Goal: Task Accomplishment & Management: Complete application form

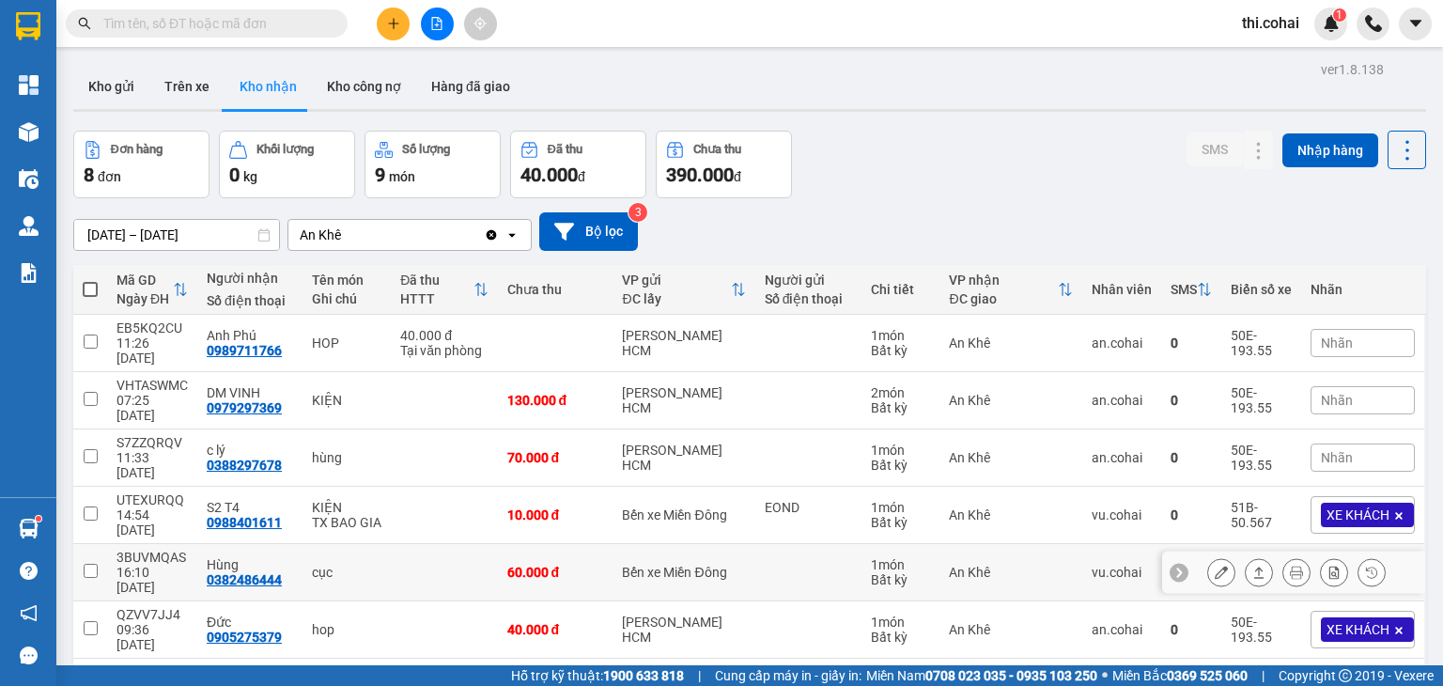
scroll to position [93, 0]
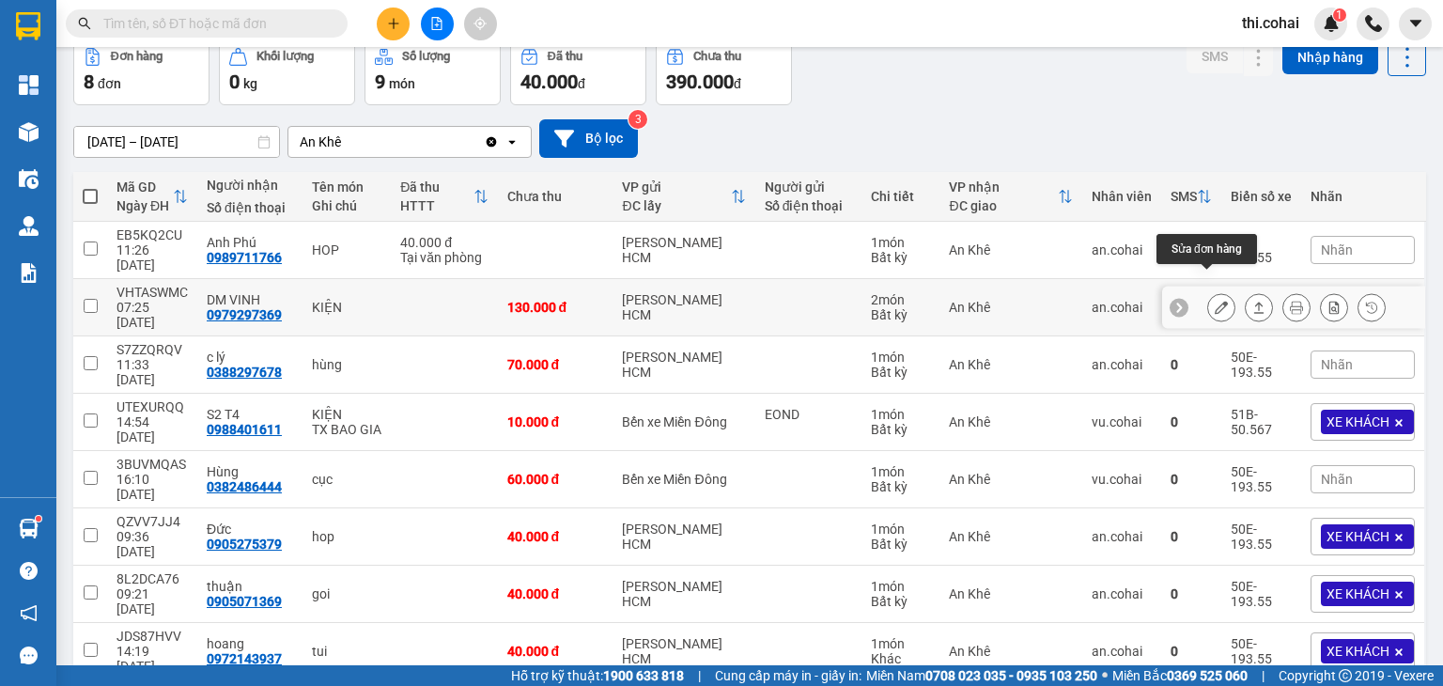
click at [1215, 301] on icon at bounding box center [1221, 307] width 13 height 13
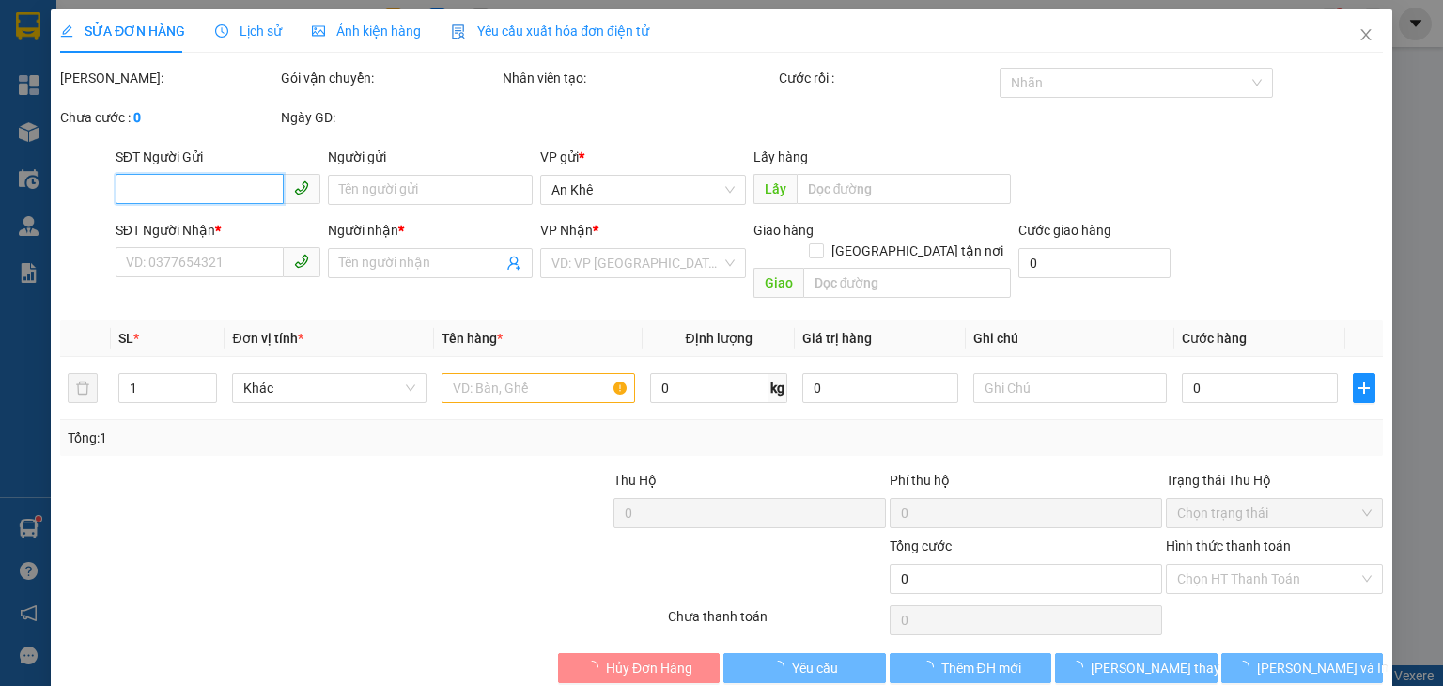
type input "0979297369"
type input "DM VINH"
type input "130.000"
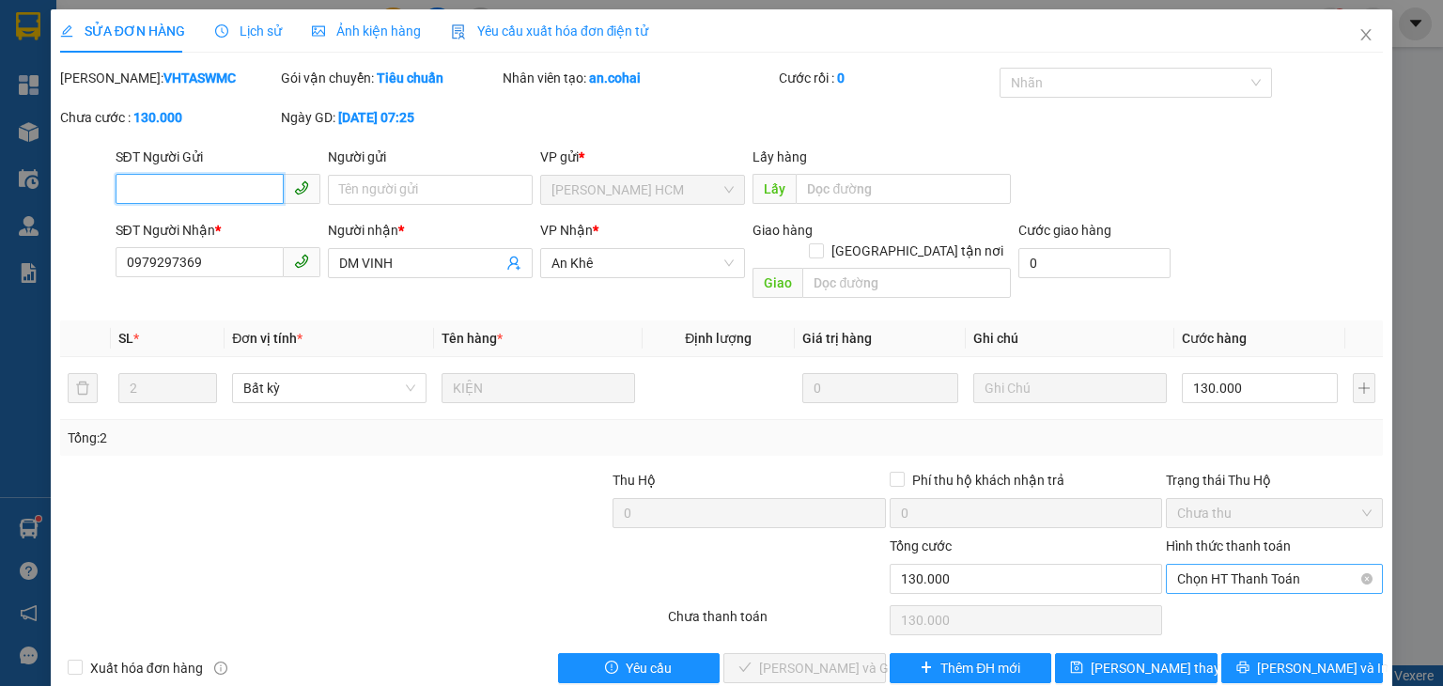
click at [1223, 565] on span "Chọn HT Thanh Toán" at bounding box center [1275, 579] width 195 height 28
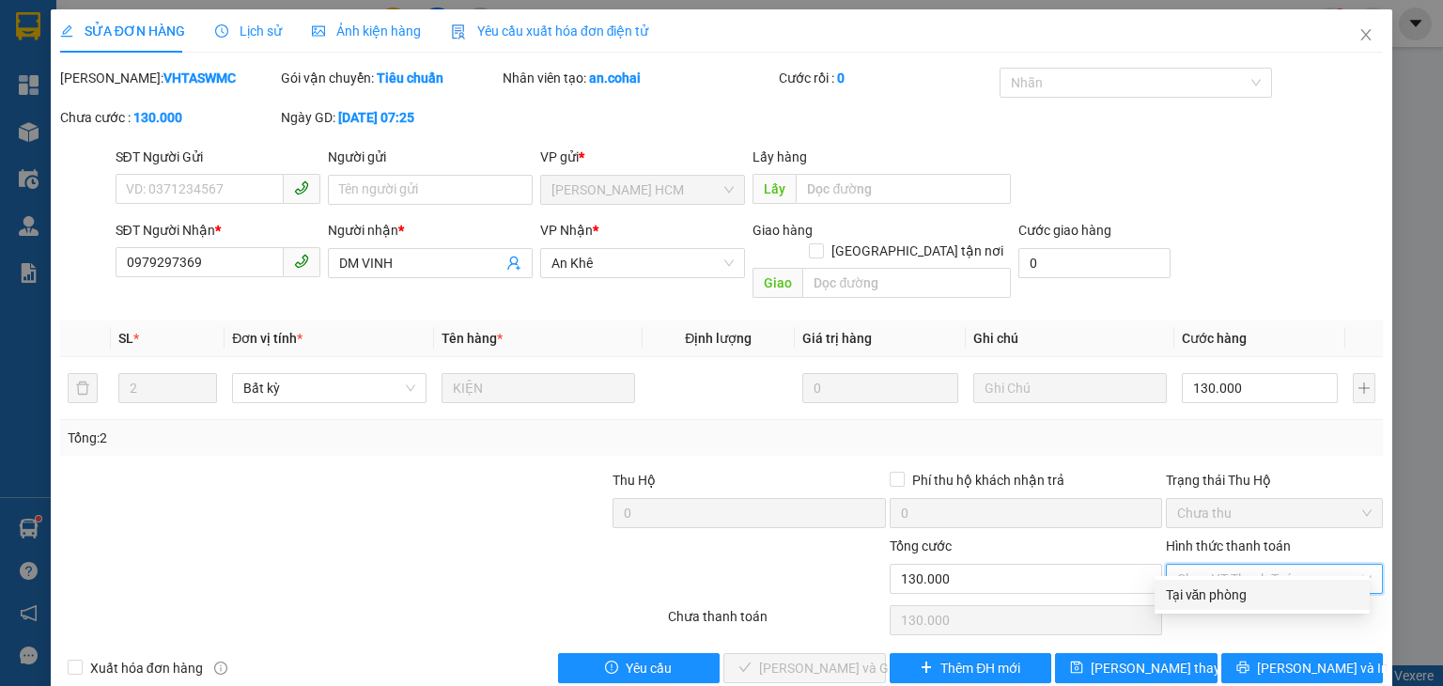
drag, startPoint x: 1209, startPoint y: 597, endPoint x: 1012, endPoint y: 619, distance: 198.6
click at [1203, 597] on div "Tại văn phòng" at bounding box center [1262, 595] width 193 height 21
type input "0"
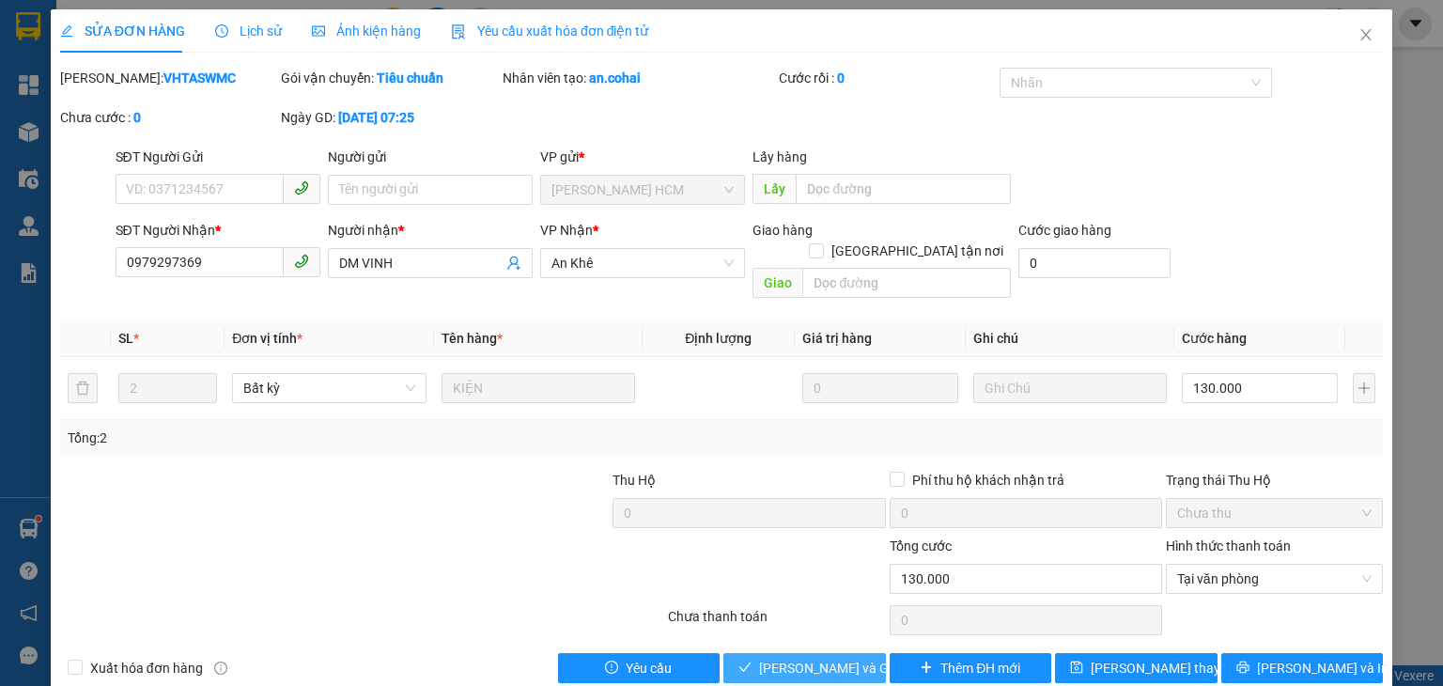
click at [837, 658] on span "[PERSON_NAME] và Giao hàng" at bounding box center [849, 668] width 180 height 21
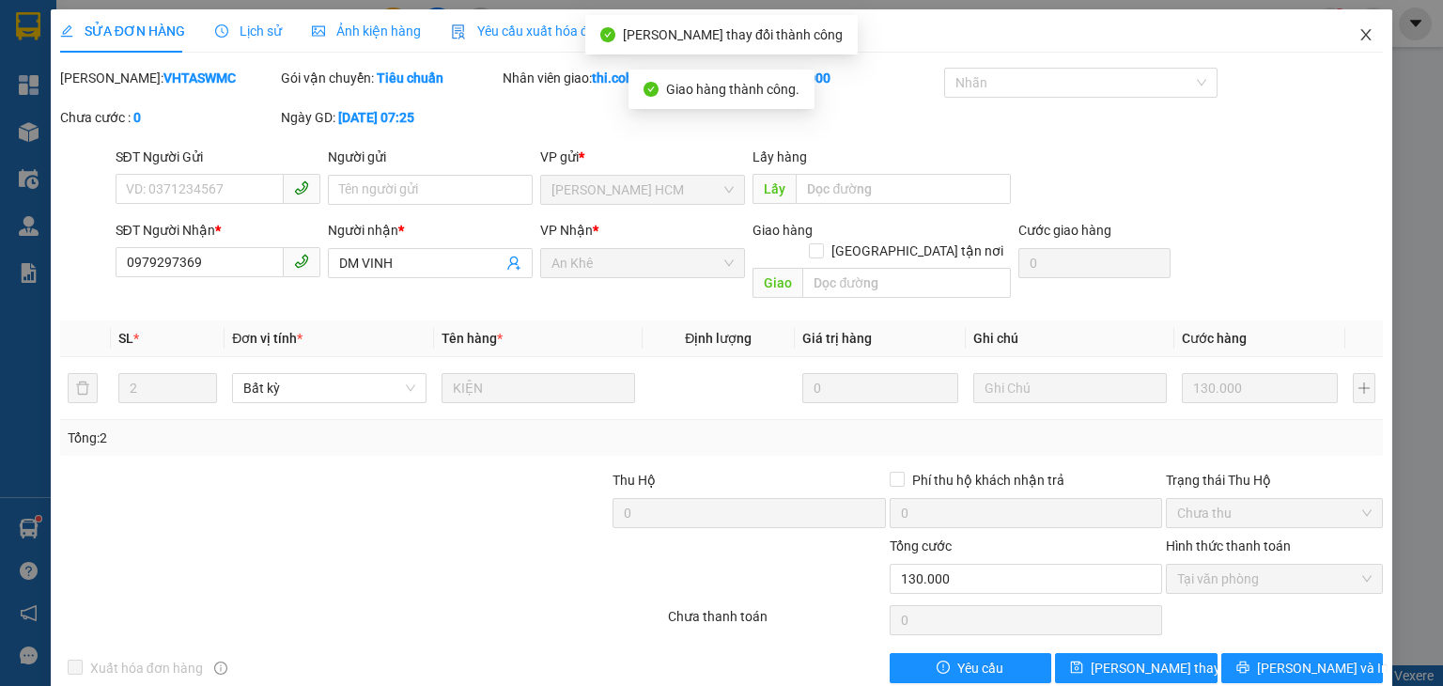
click at [1359, 30] on icon "close" at bounding box center [1366, 34] width 15 height 15
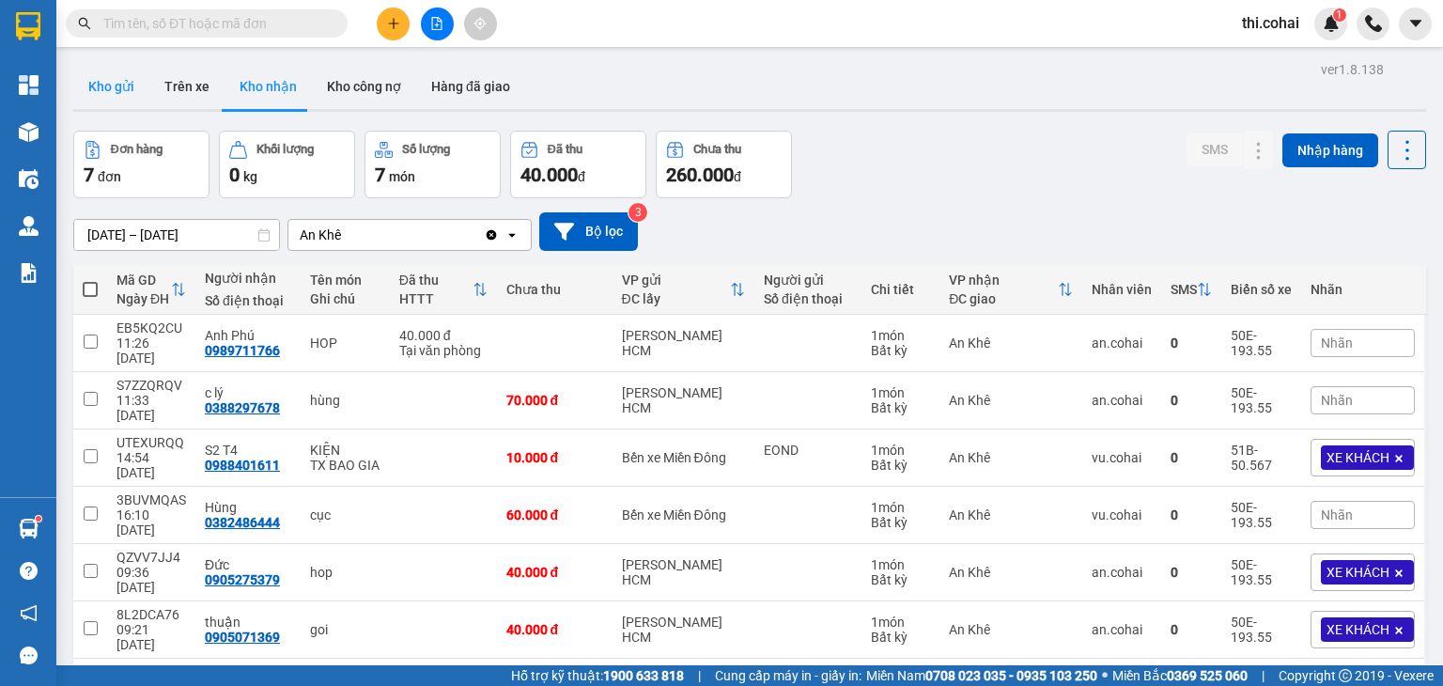
click at [122, 102] on button "Kho gửi" at bounding box center [111, 86] width 76 height 45
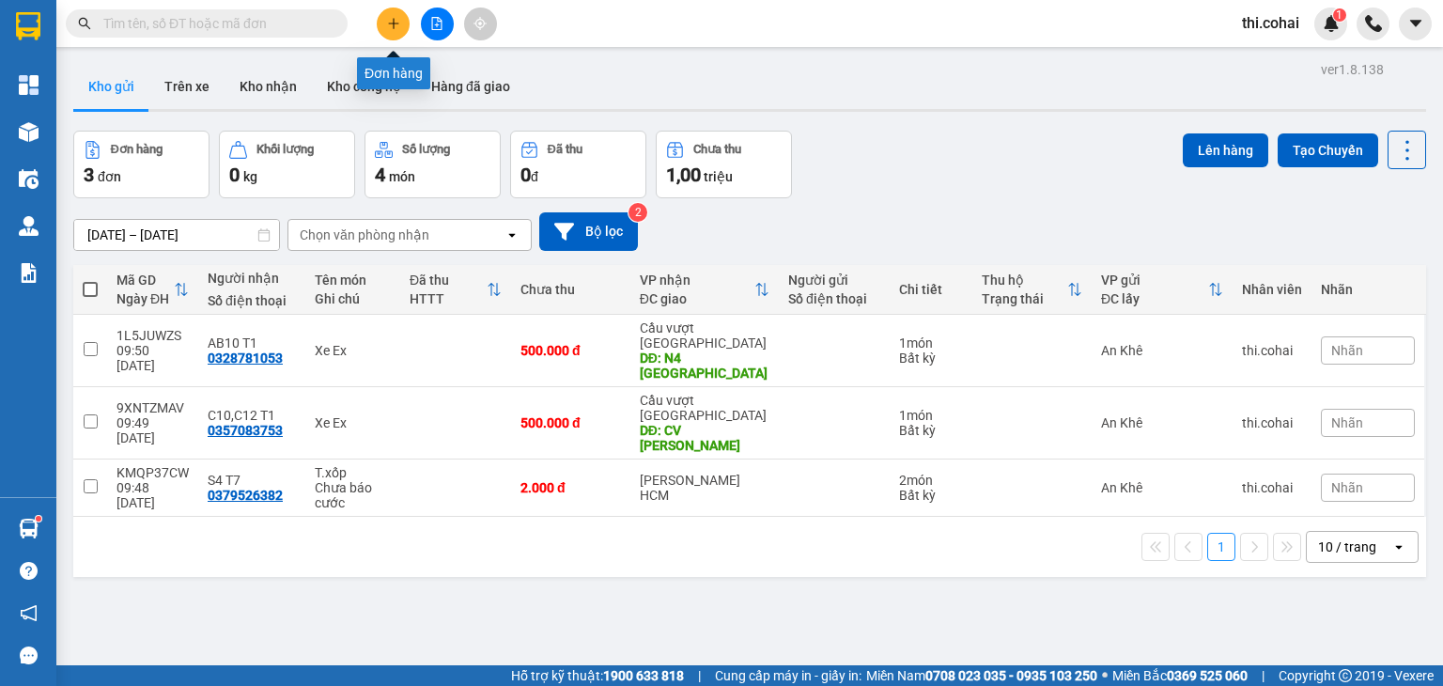
click at [402, 12] on button at bounding box center [393, 24] width 33 height 33
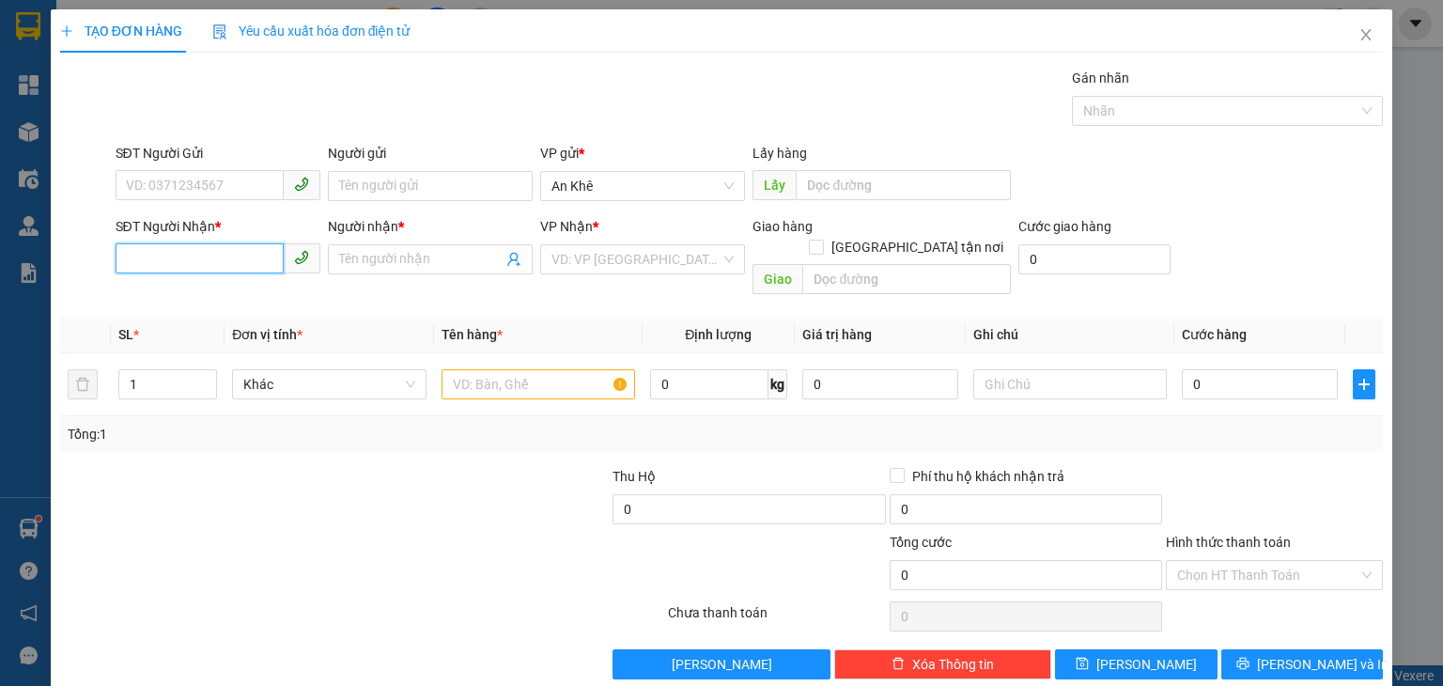
click at [200, 253] on input "SĐT Người Nhận *" at bounding box center [200, 258] width 168 height 30
type input "0978839348"
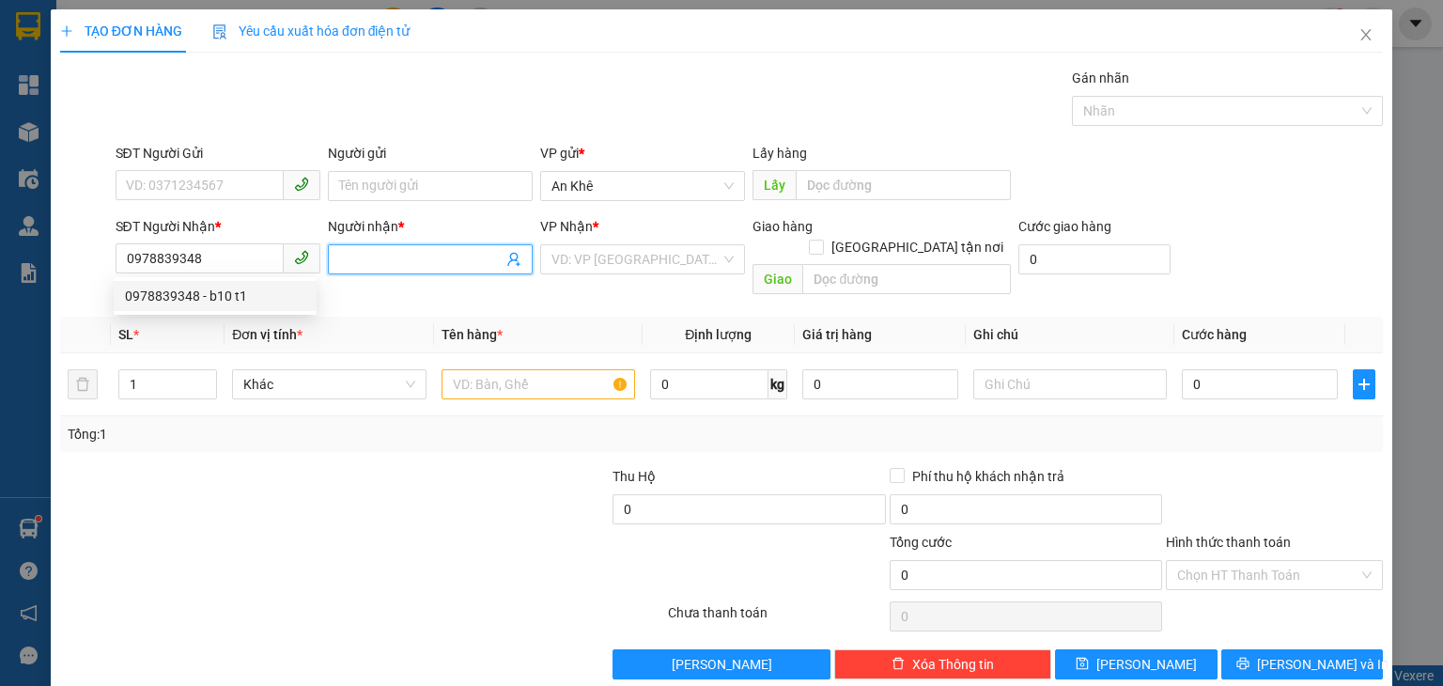
click at [368, 264] on input "Người nhận *" at bounding box center [421, 259] width 164 height 21
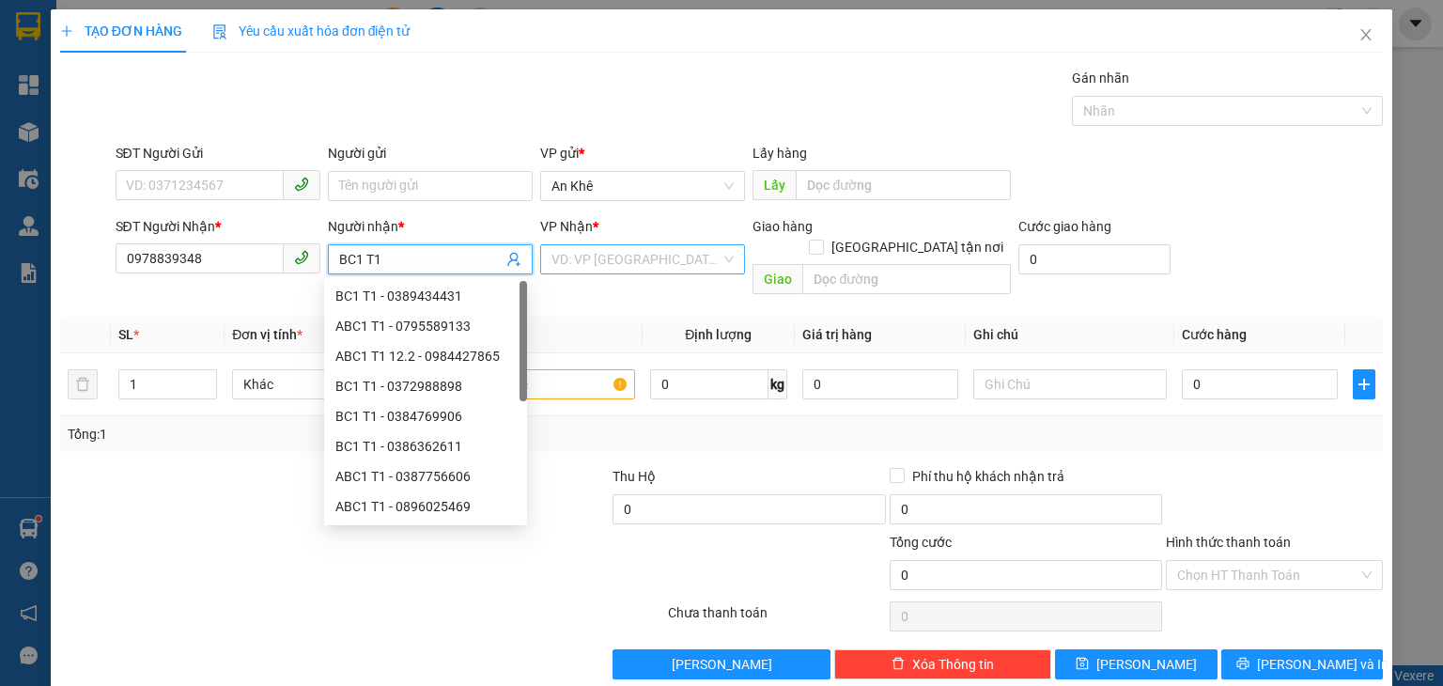
type input "BC1 T1"
click at [583, 271] on input "search" at bounding box center [636, 259] width 169 height 28
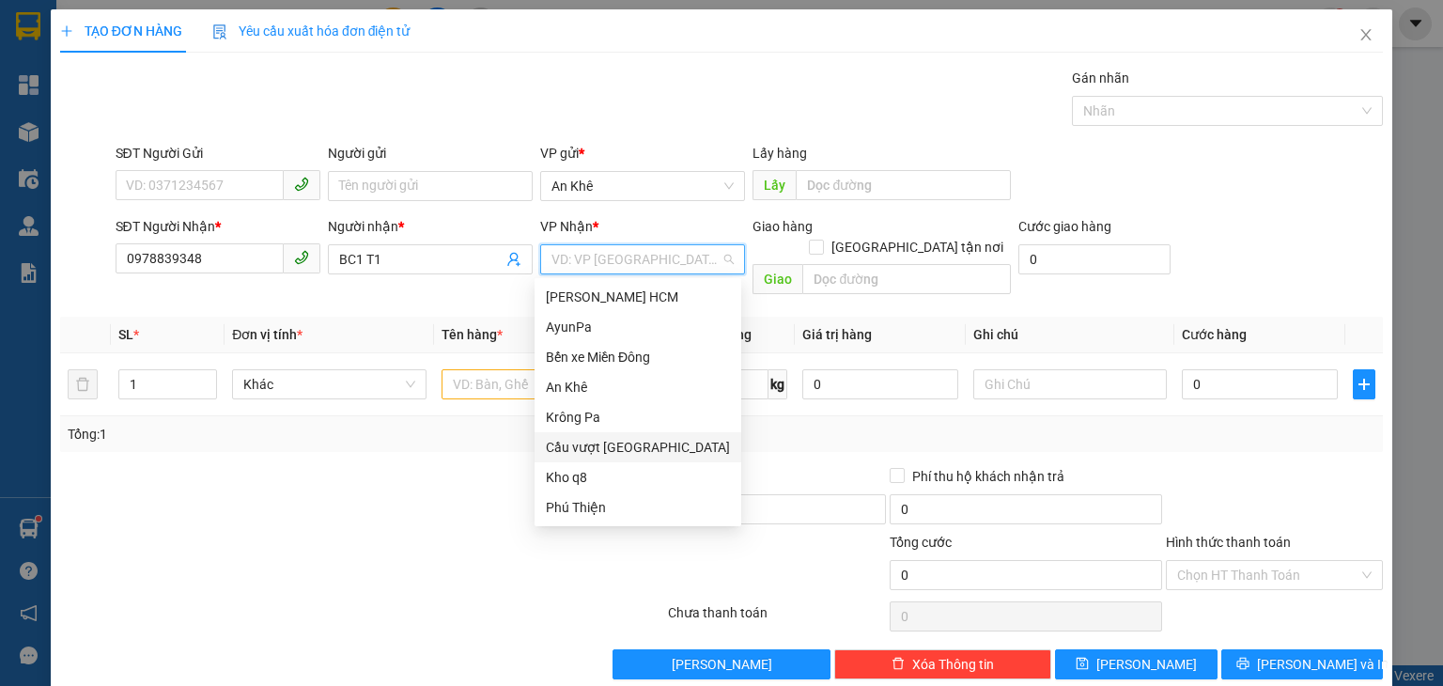
click at [605, 449] on div "Cầu vượt [GEOGRAPHIC_DATA]" at bounding box center [638, 447] width 184 height 21
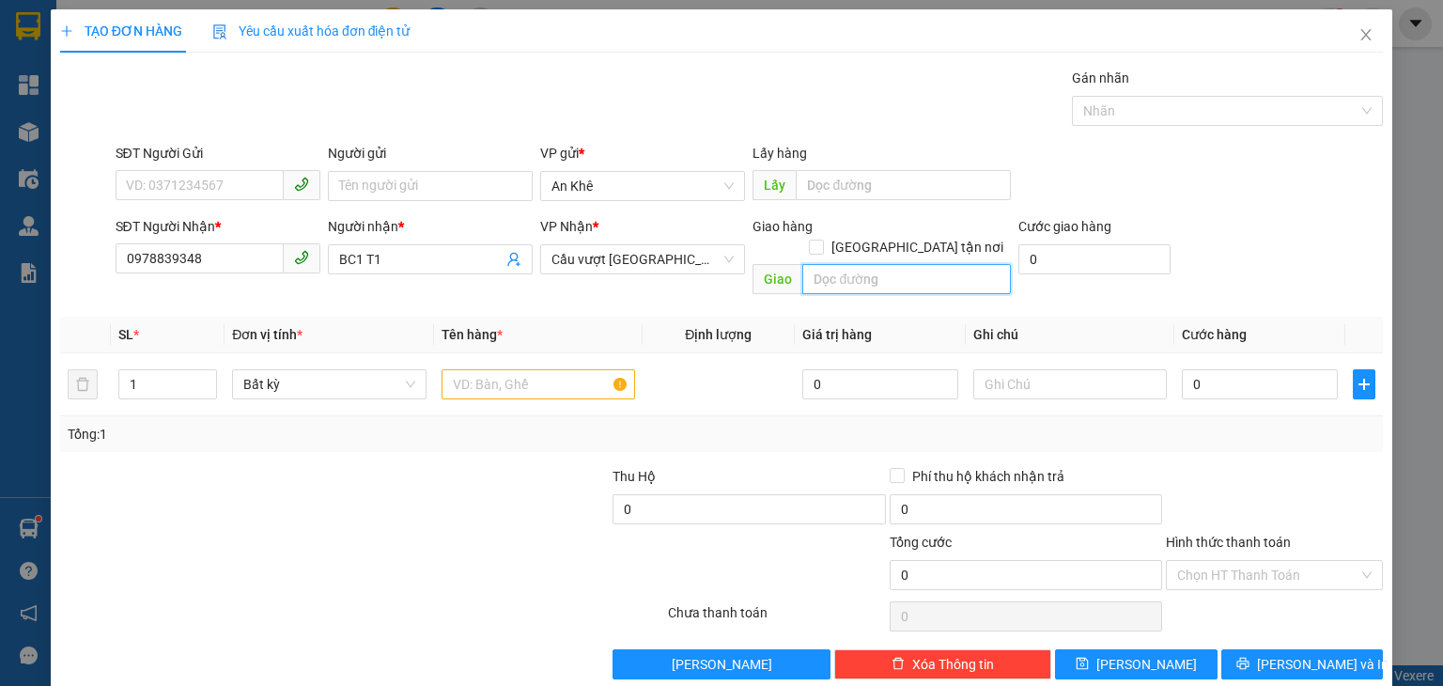
click at [877, 264] on input "text" at bounding box center [907, 279] width 209 height 30
type input "Bến Cam"
click at [545, 374] on input "text" at bounding box center [539, 384] width 194 height 30
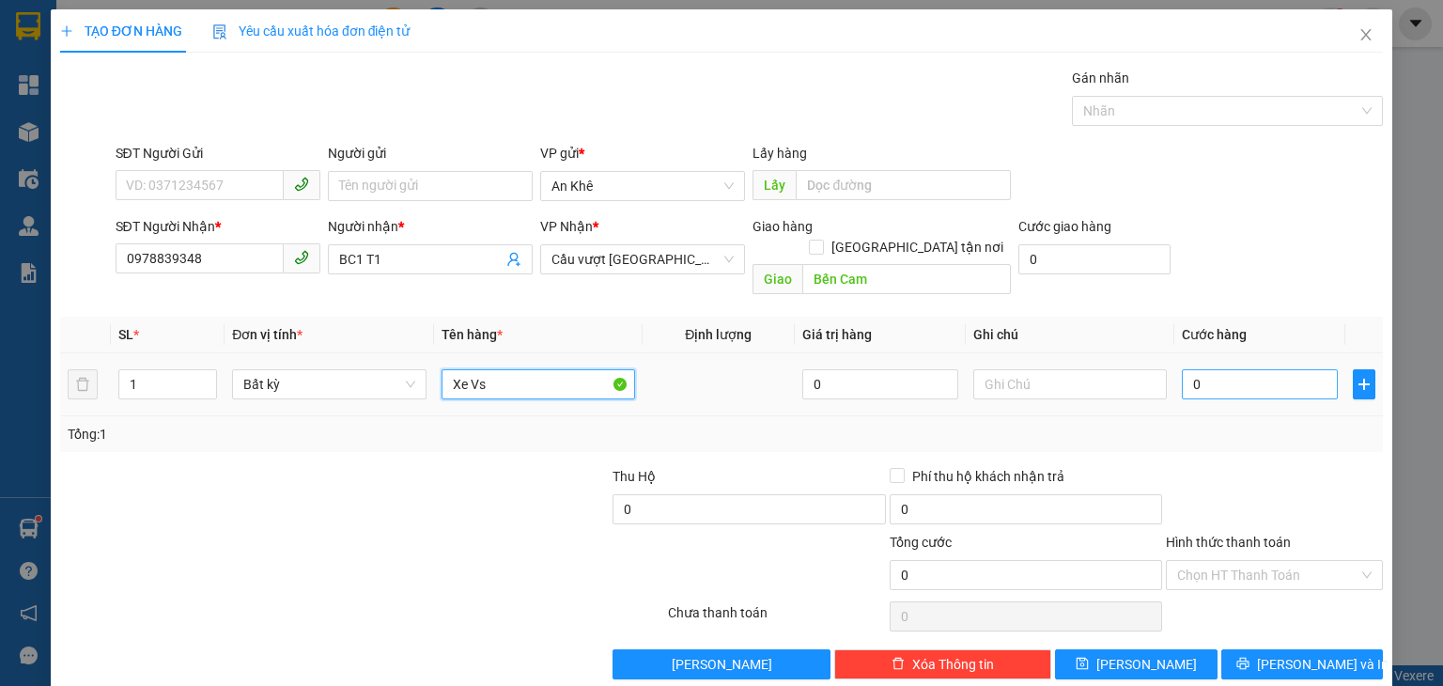
type input "Xe Vs"
click at [1224, 369] on input "0" at bounding box center [1260, 384] width 156 height 30
type input "5"
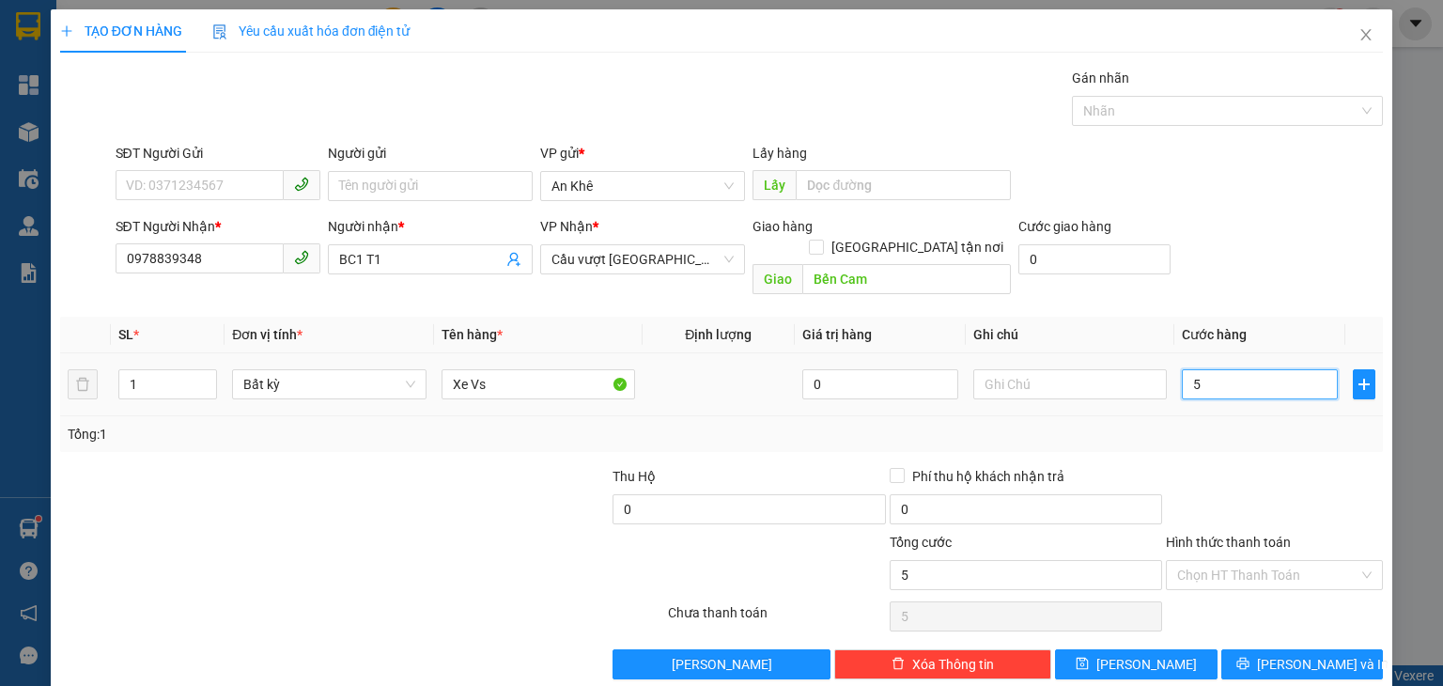
type input "50"
type input "500"
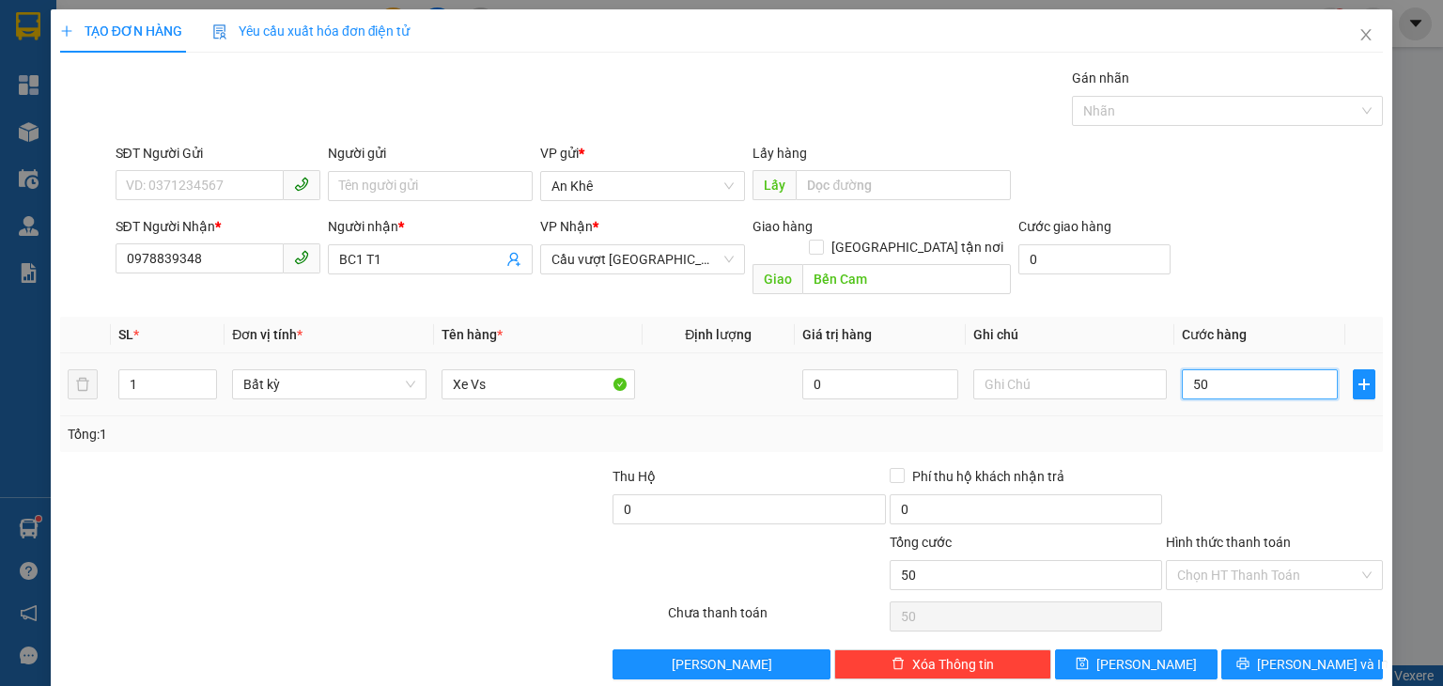
type input "500"
type input "500.000"
click at [1089, 658] on icon "save" at bounding box center [1083, 664] width 12 height 12
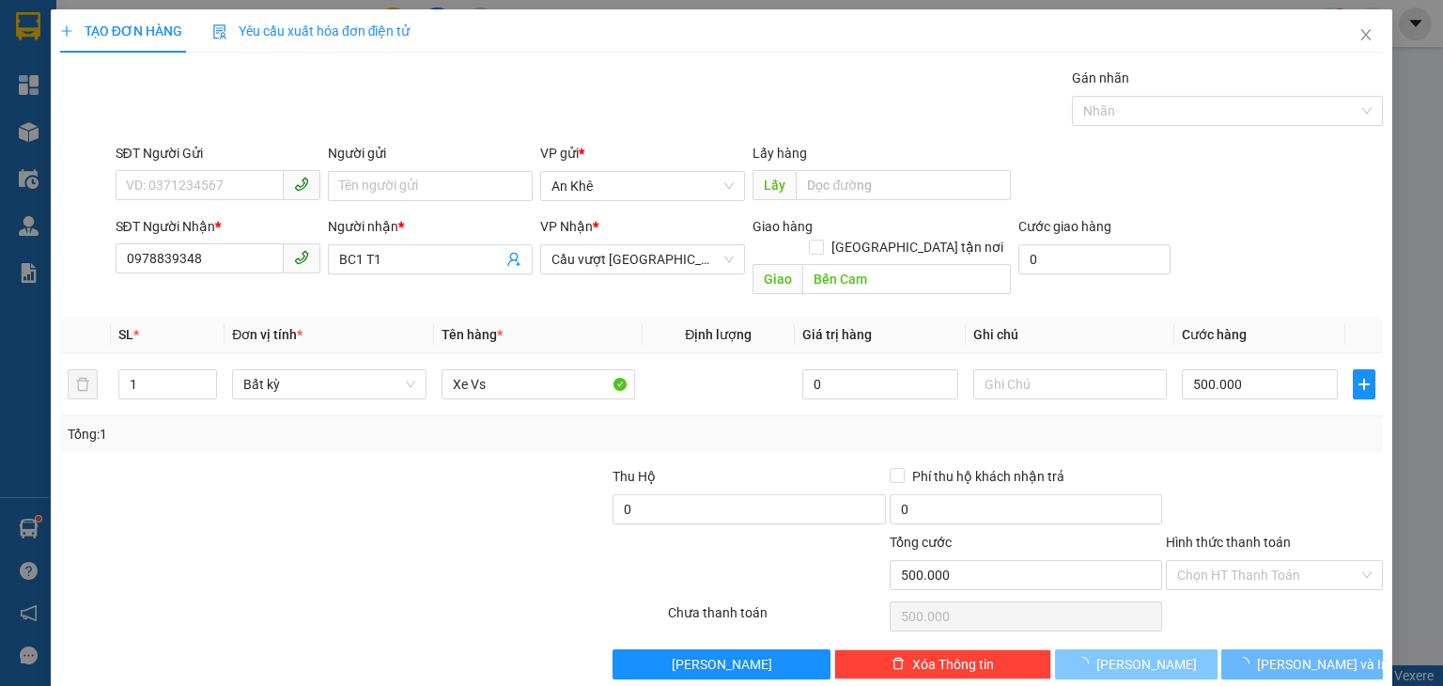
type input "0"
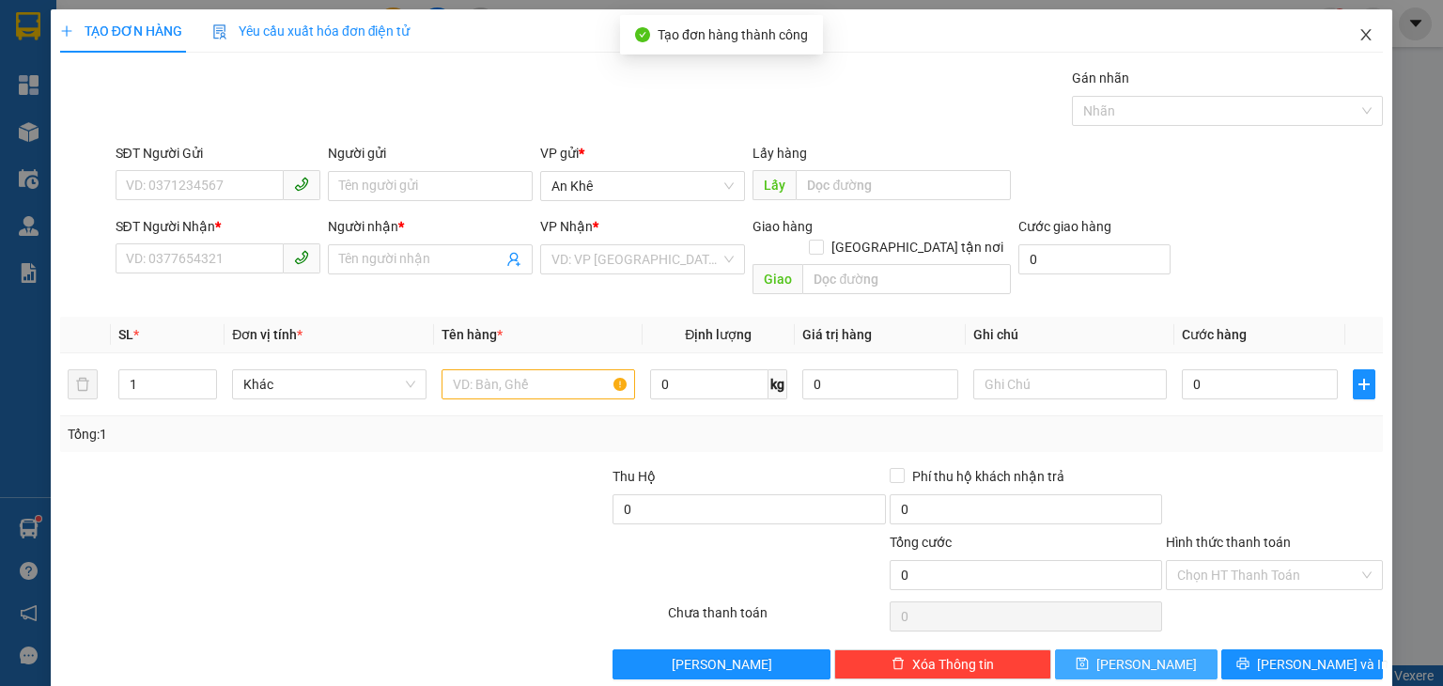
click at [1362, 37] on icon "close" at bounding box center [1367, 34] width 10 height 11
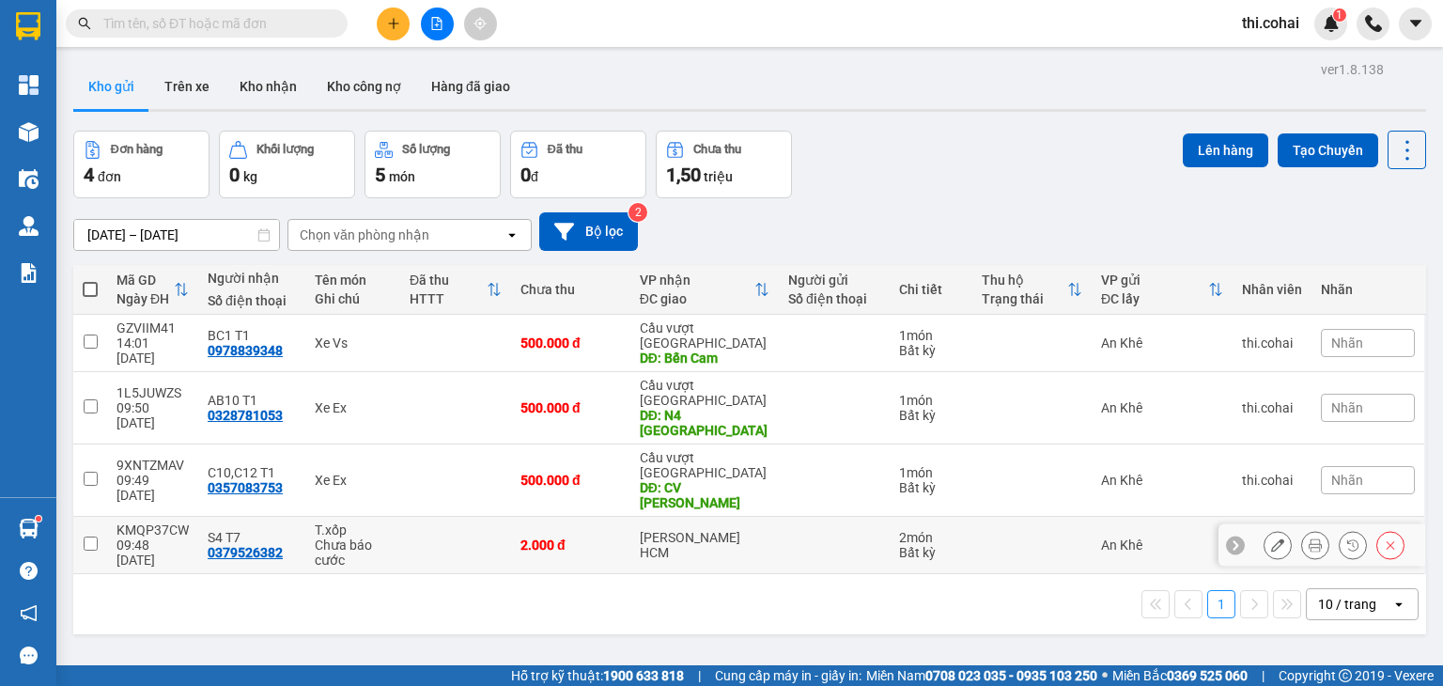
click at [90, 537] on input "checkbox" at bounding box center [91, 544] width 14 height 14
checkbox input "true"
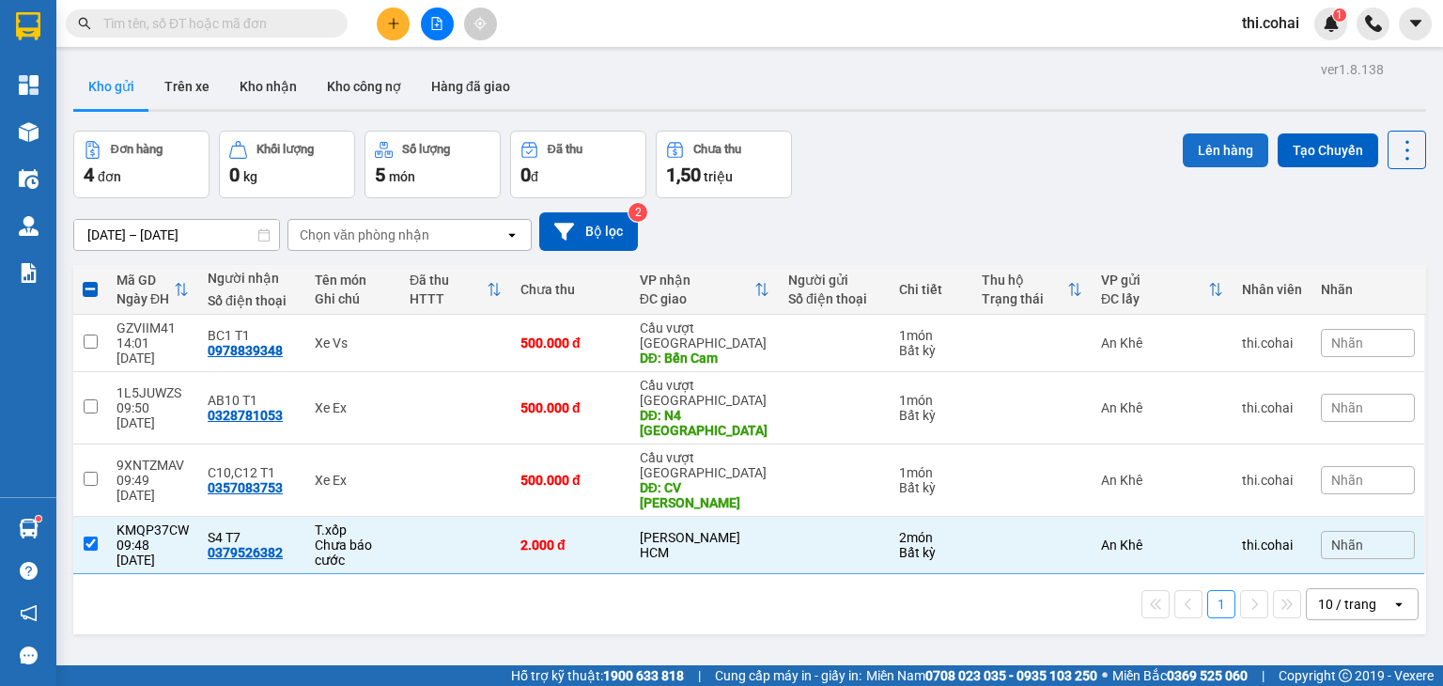
click at [1207, 144] on button "Lên hàng" at bounding box center [1226, 150] width 86 height 34
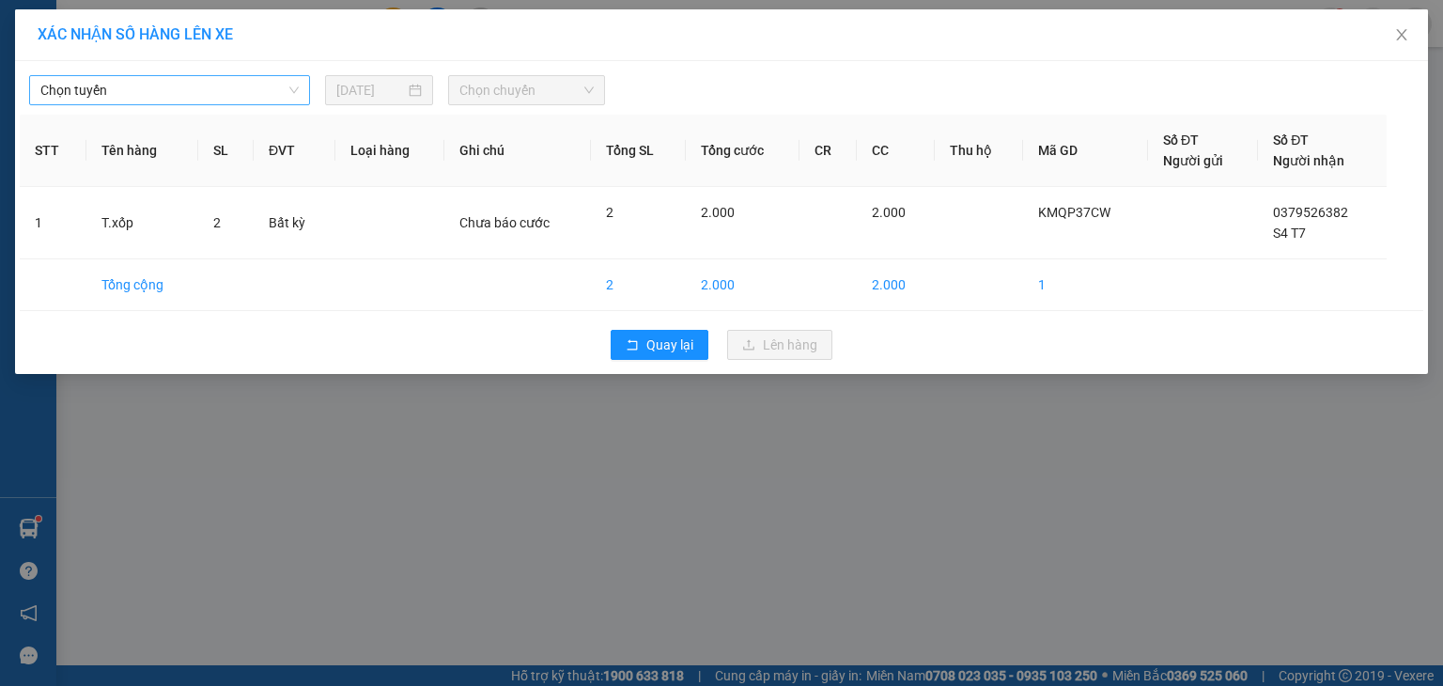
click at [160, 82] on span "Chọn tuyến" at bounding box center [169, 90] width 258 height 28
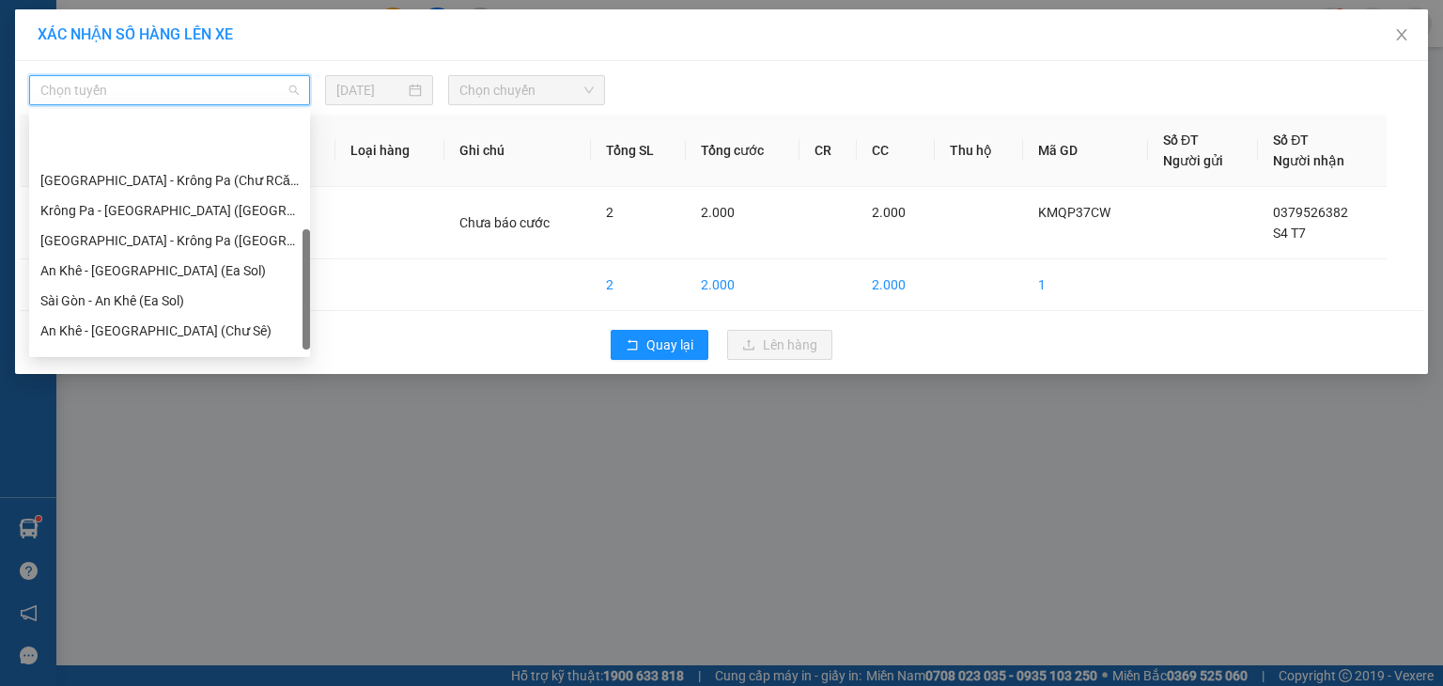
scroll to position [263, 0]
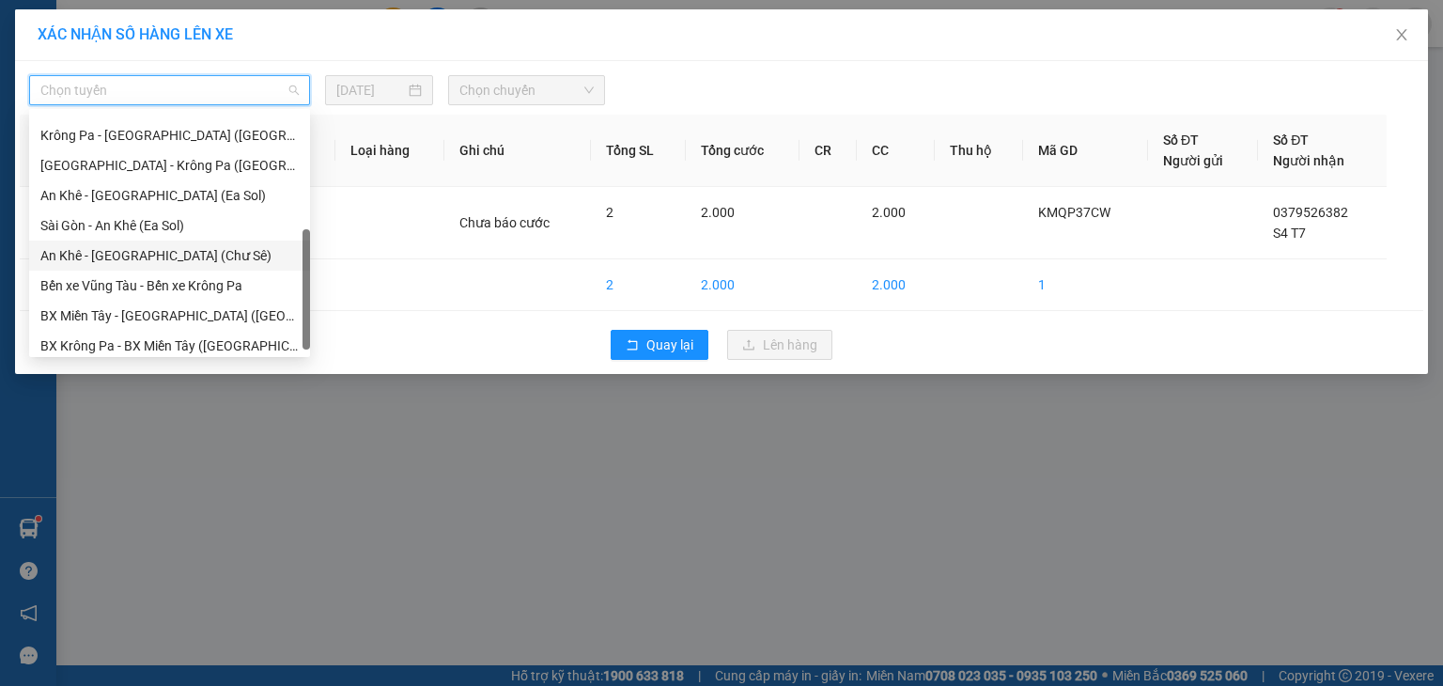
click at [128, 256] on div "An Khê - [GEOGRAPHIC_DATA] (Chư Sê)" at bounding box center [169, 255] width 258 height 21
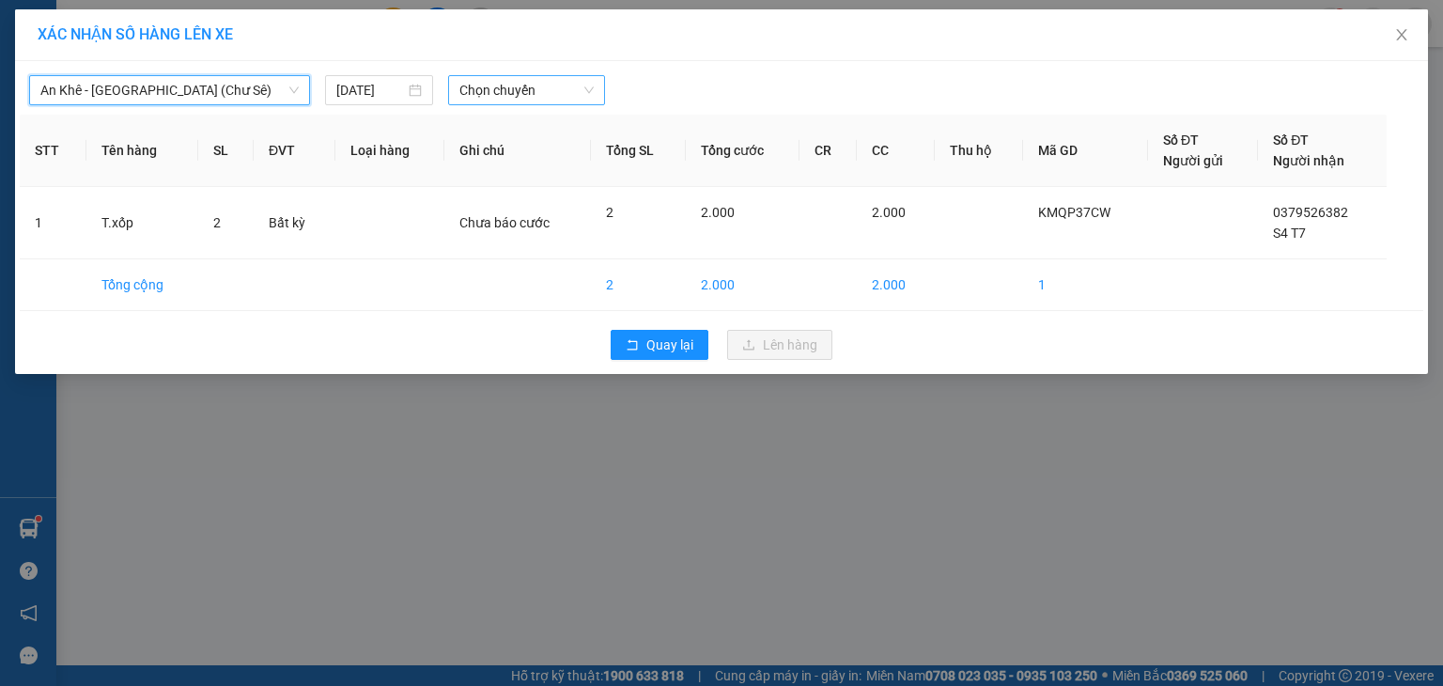
click at [535, 89] on span "Chọn chuyến" at bounding box center [527, 90] width 135 height 28
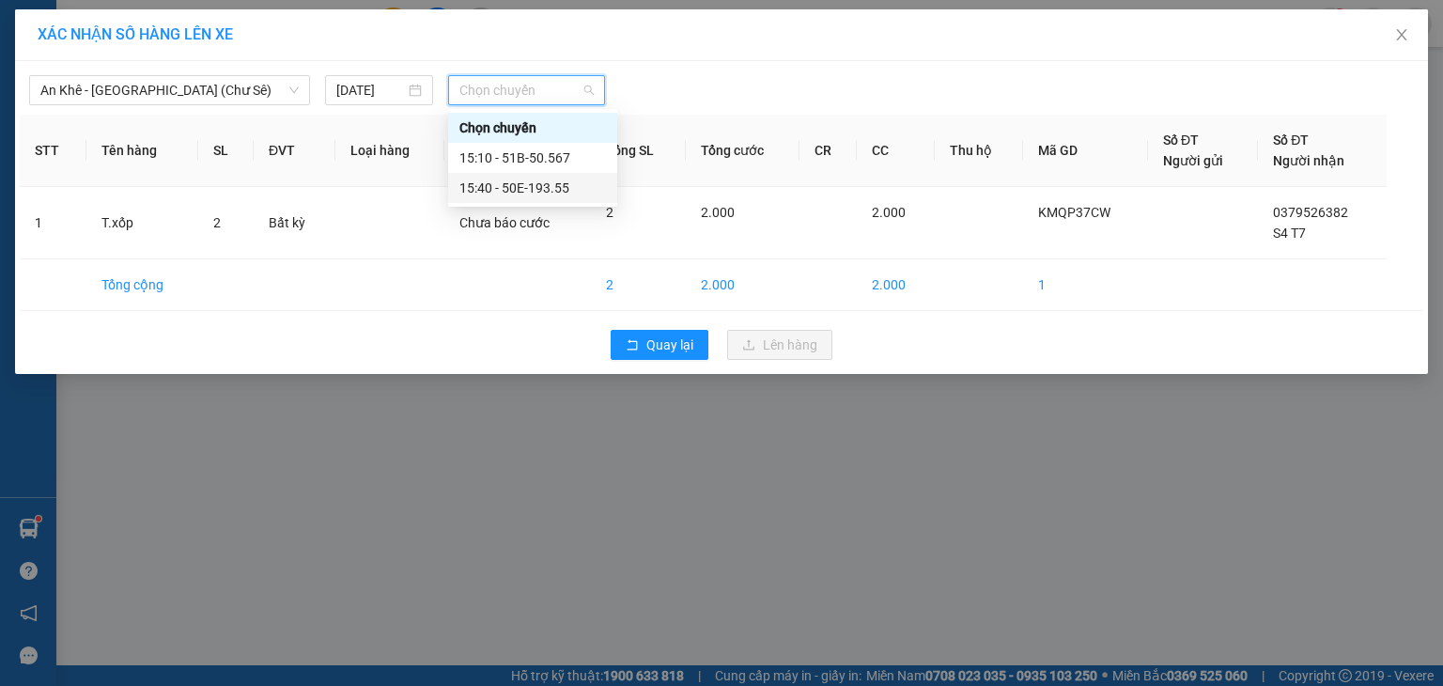
click at [536, 186] on div "15:40 - 50E-193.55" at bounding box center [533, 188] width 147 height 21
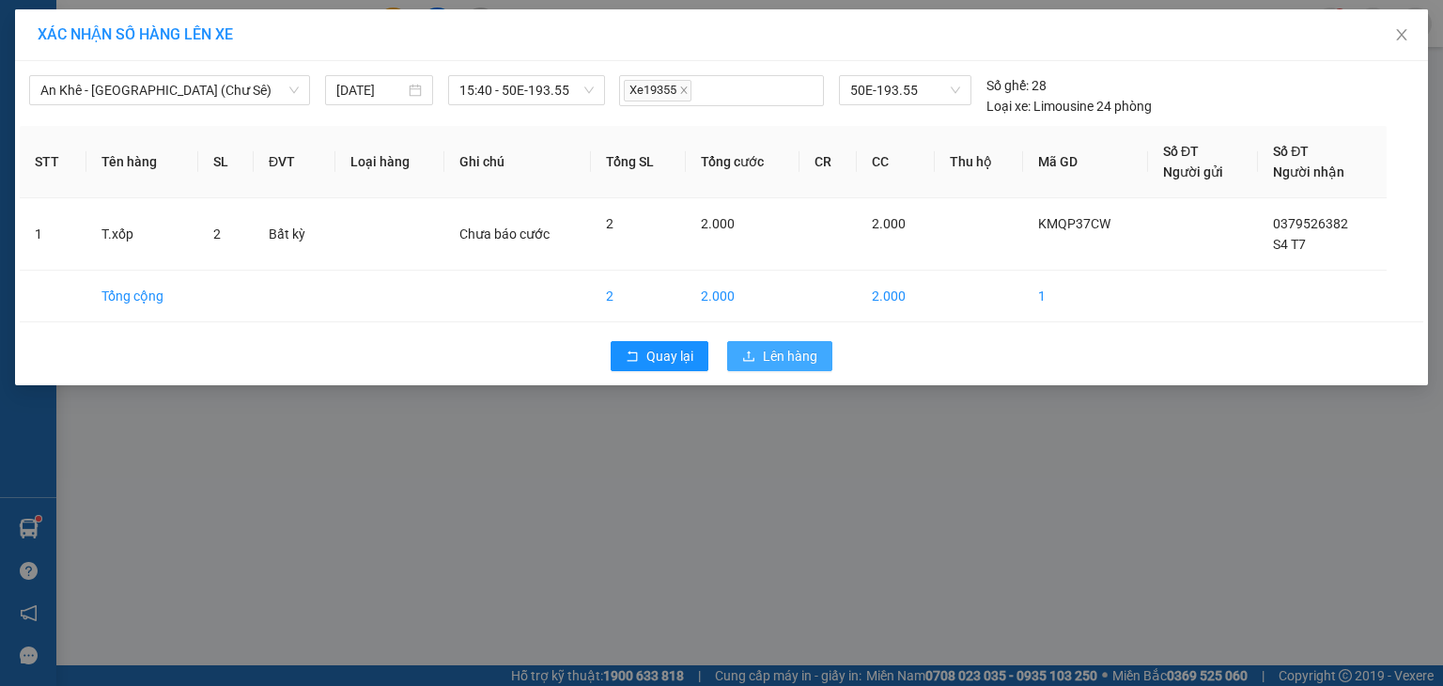
click at [773, 350] on span "Lên hàng" at bounding box center [790, 356] width 55 height 21
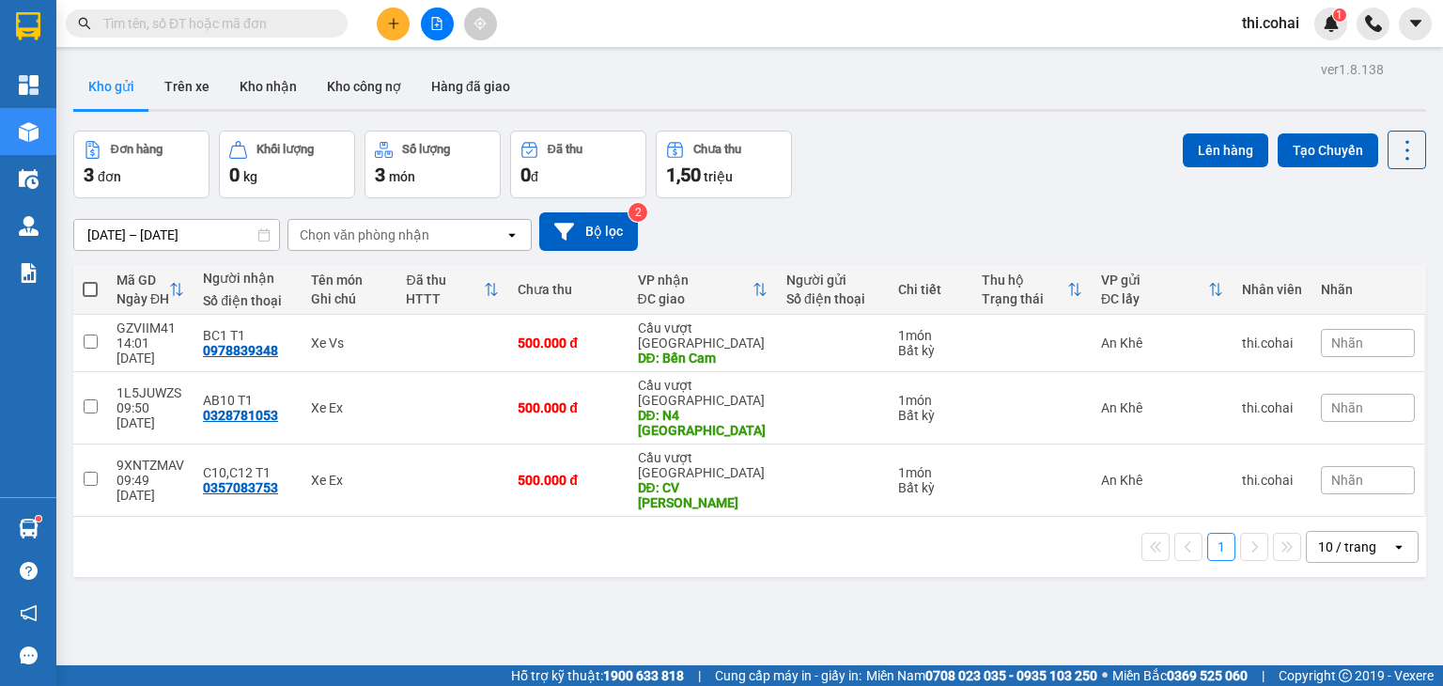
click at [92, 287] on span at bounding box center [90, 289] width 15 height 15
click at [90, 280] on input "checkbox" at bounding box center [90, 280] width 0 height 0
checkbox input "true"
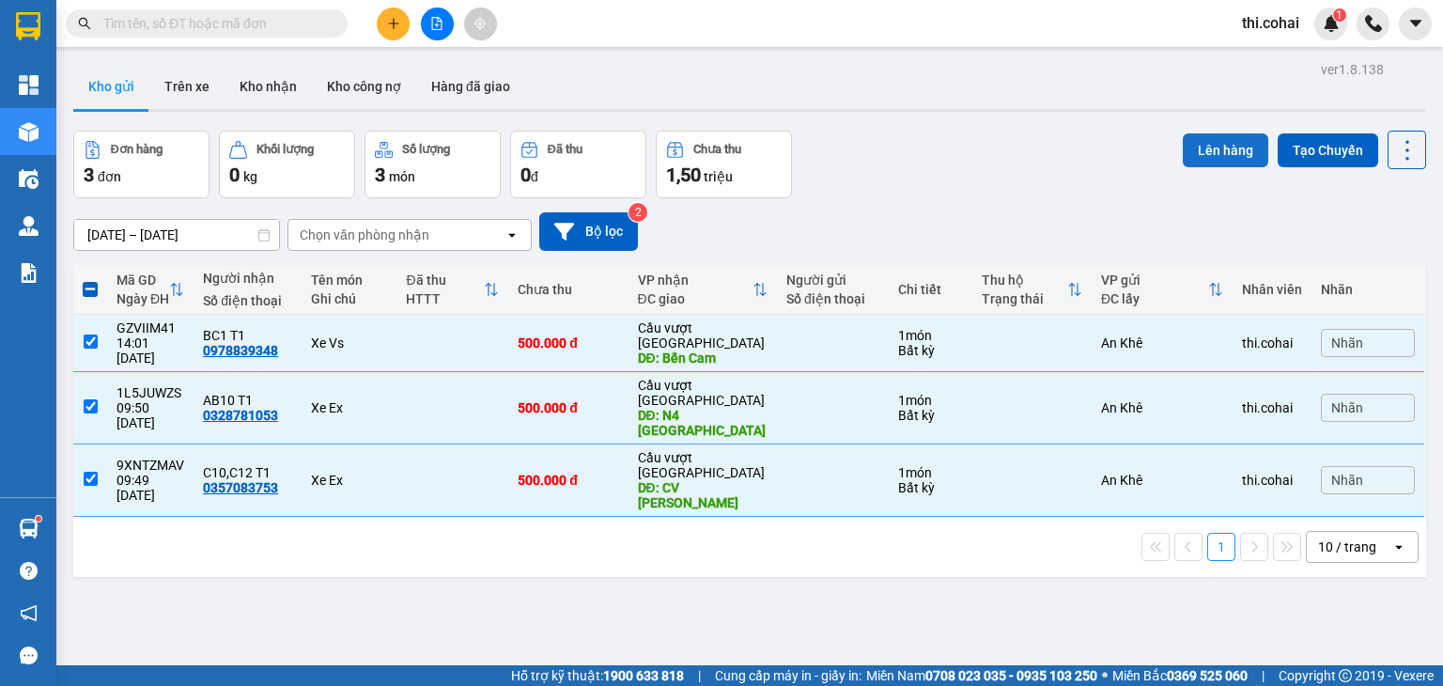
click at [1201, 144] on button "Lên hàng" at bounding box center [1226, 150] width 86 height 34
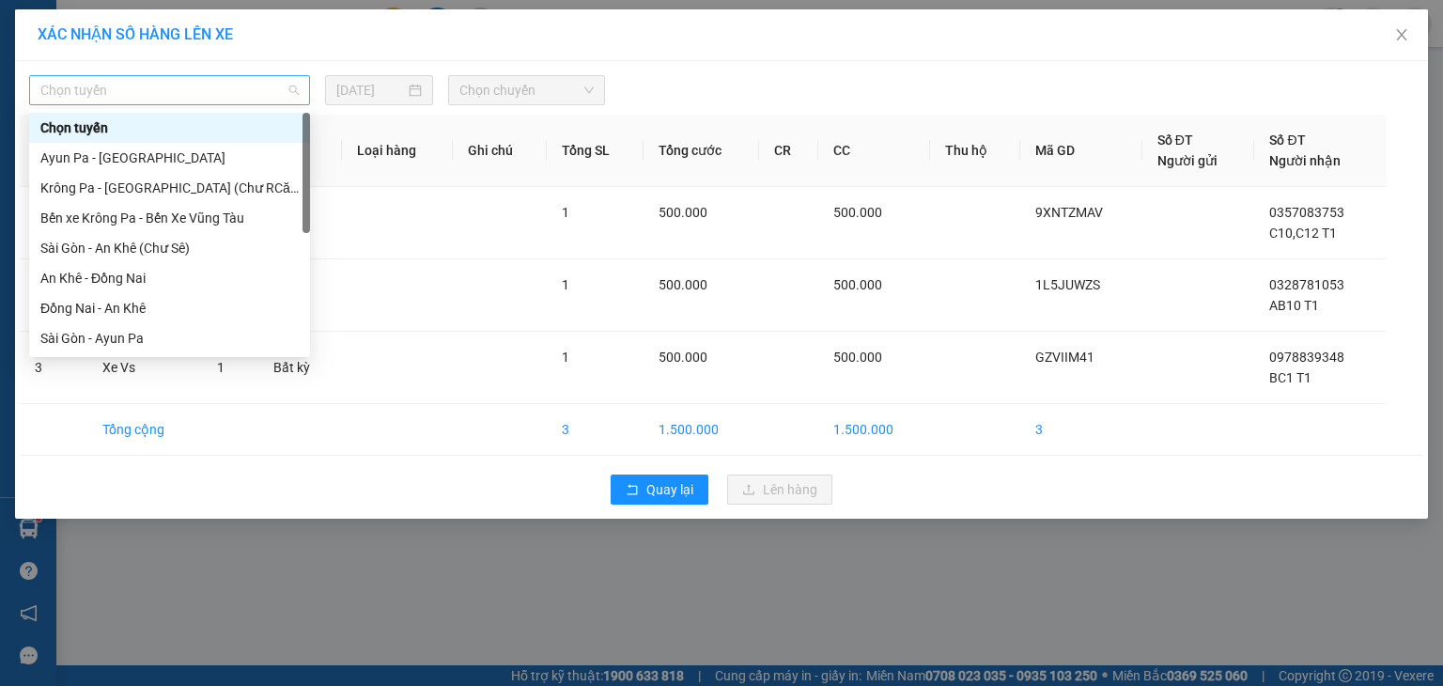
click at [202, 93] on span "Chọn tuyến" at bounding box center [169, 90] width 258 height 28
click at [115, 276] on div "An Khê - Đồng Nai" at bounding box center [169, 278] width 258 height 21
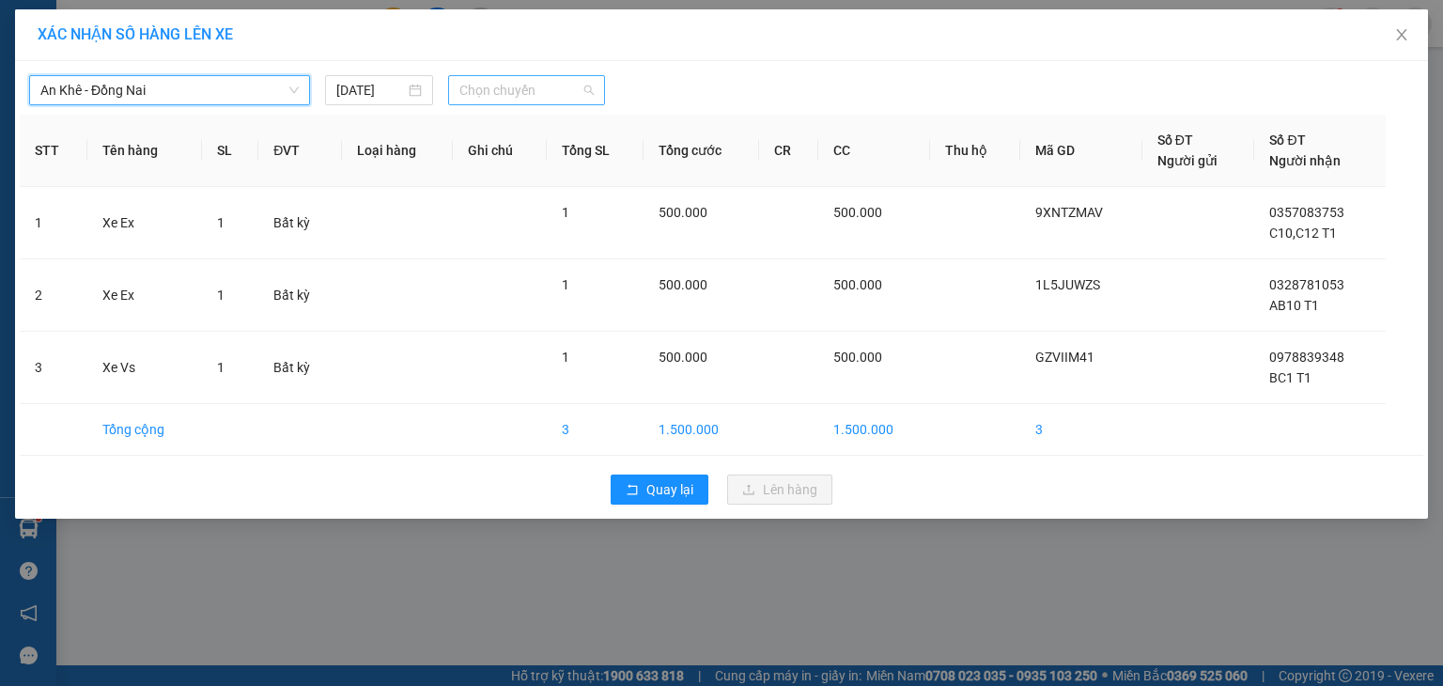
click at [501, 82] on span "Chọn chuyến" at bounding box center [527, 90] width 135 height 28
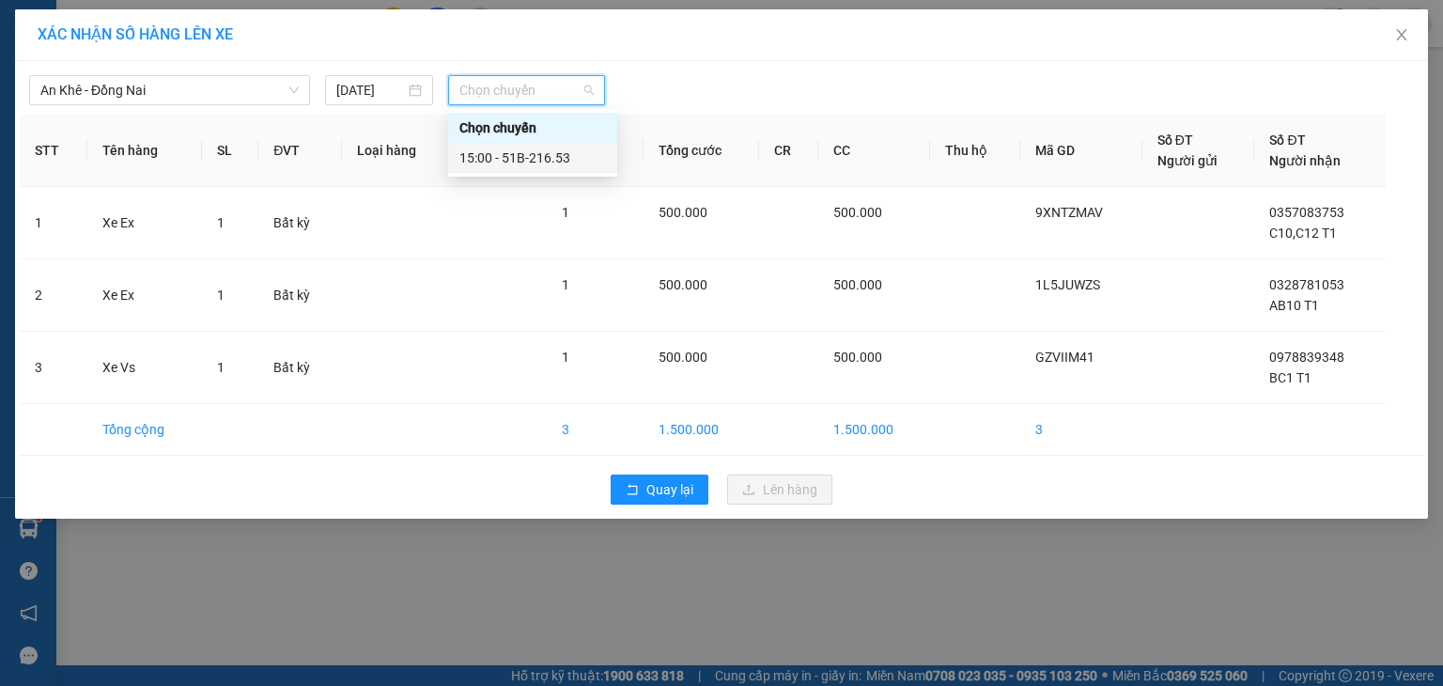
click at [511, 159] on div "15:00 - 51B-216.53" at bounding box center [533, 158] width 147 height 21
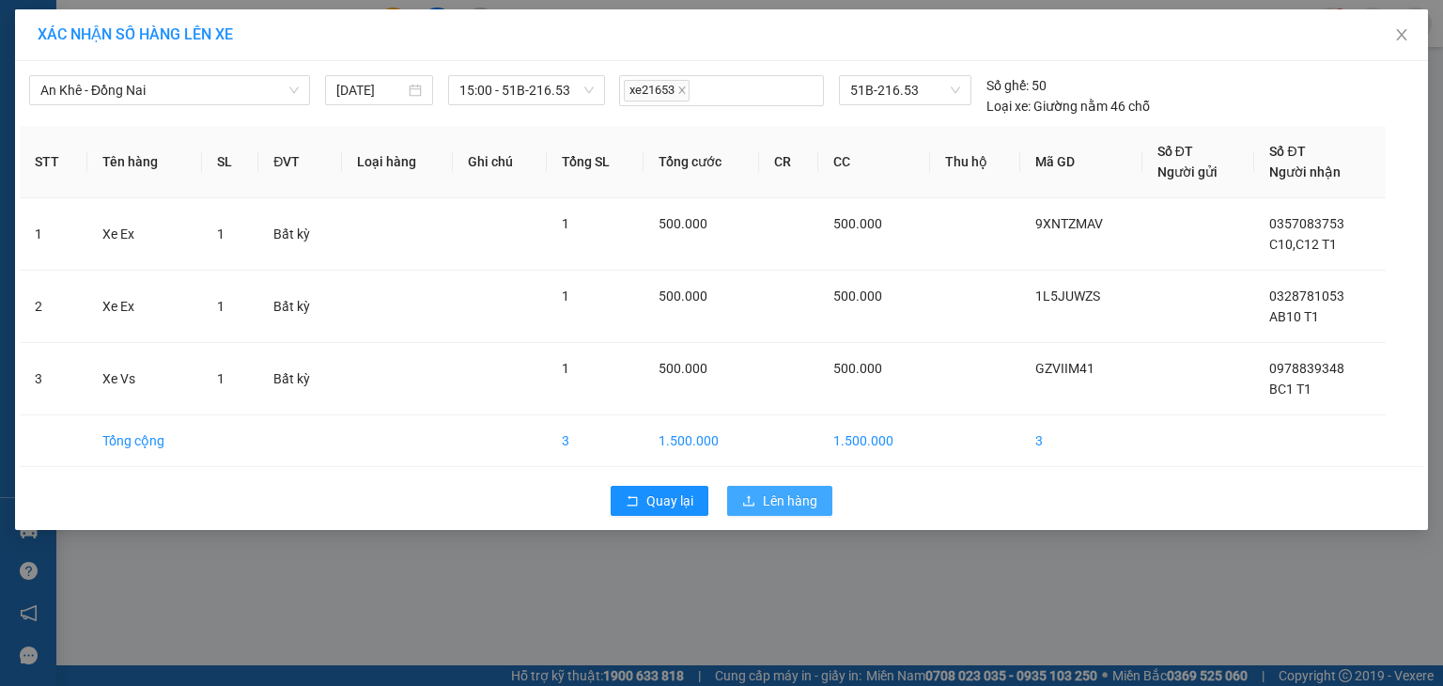
click at [767, 507] on span "Lên hàng" at bounding box center [790, 501] width 55 height 21
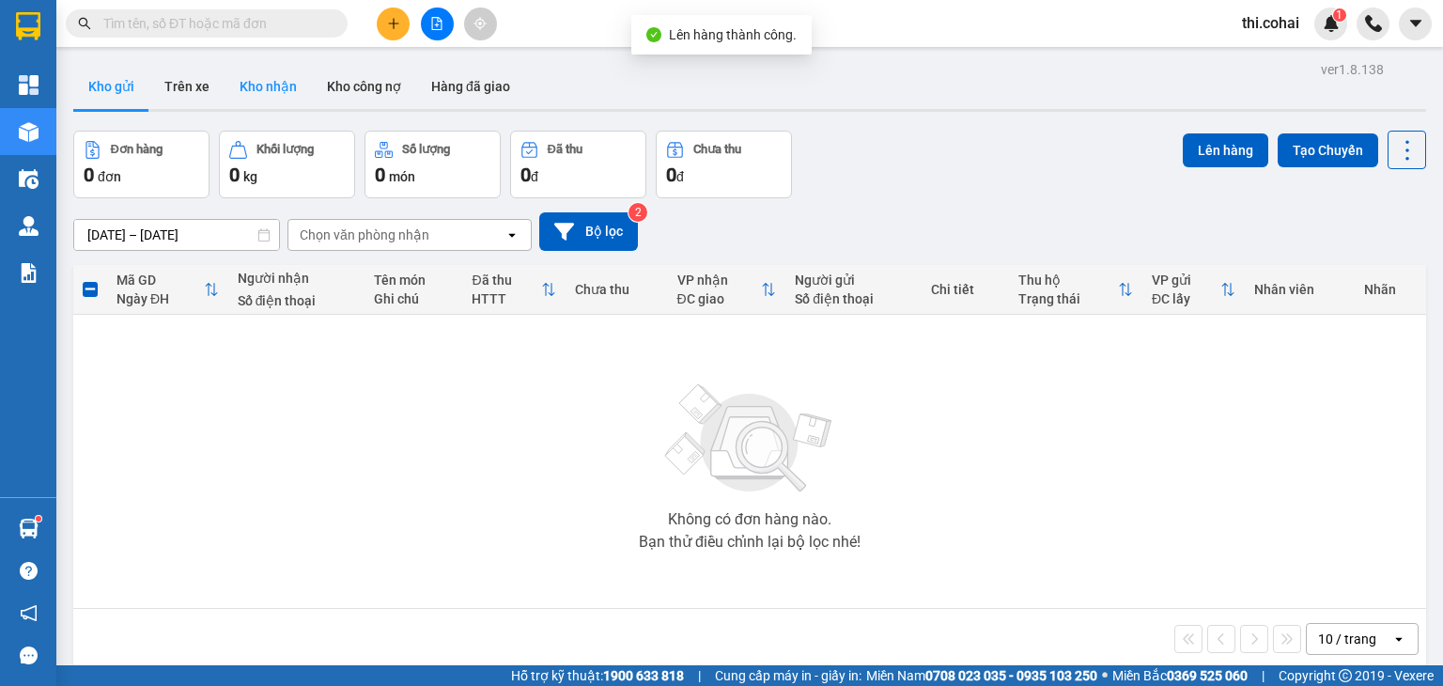
click at [260, 80] on button "Kho nhận" at bounding box center [268, 86] width 87 height 45
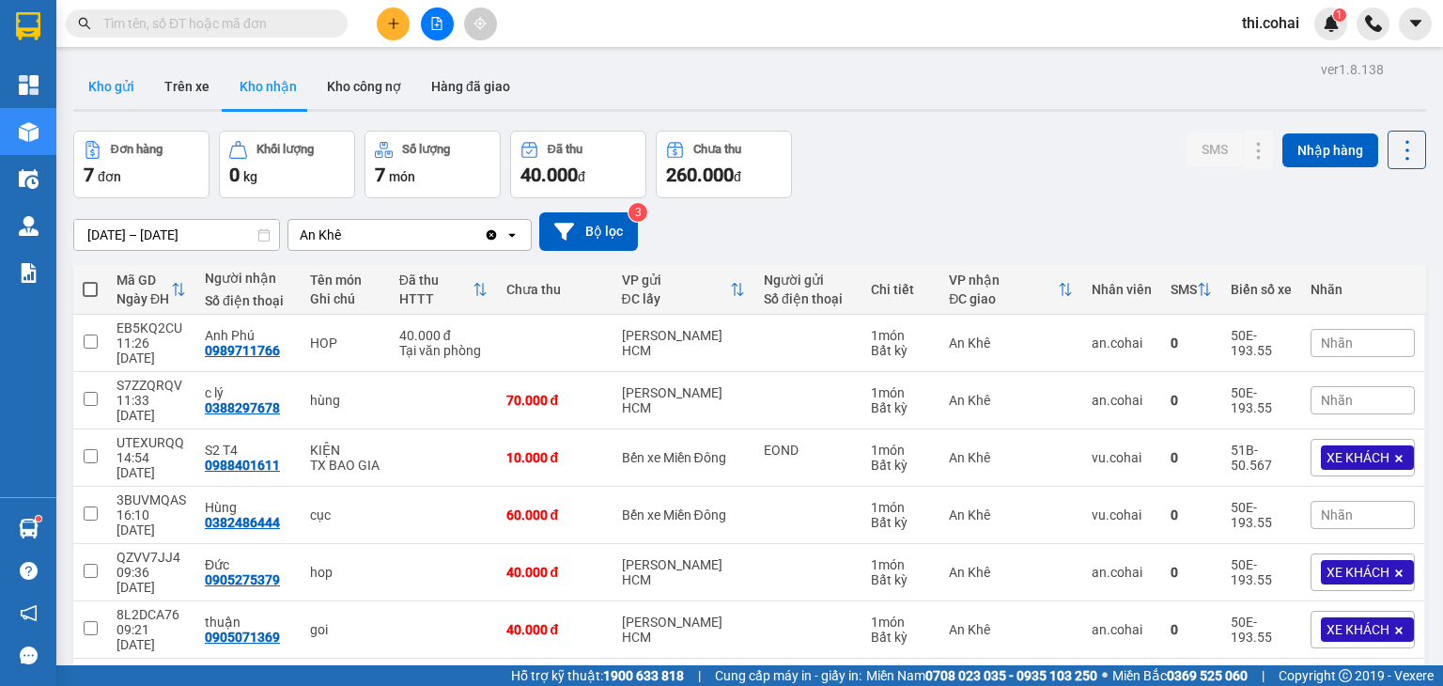
click at [128, 84] on button "Kho gửi" at bounding box center [111, 86] width 76 height 45
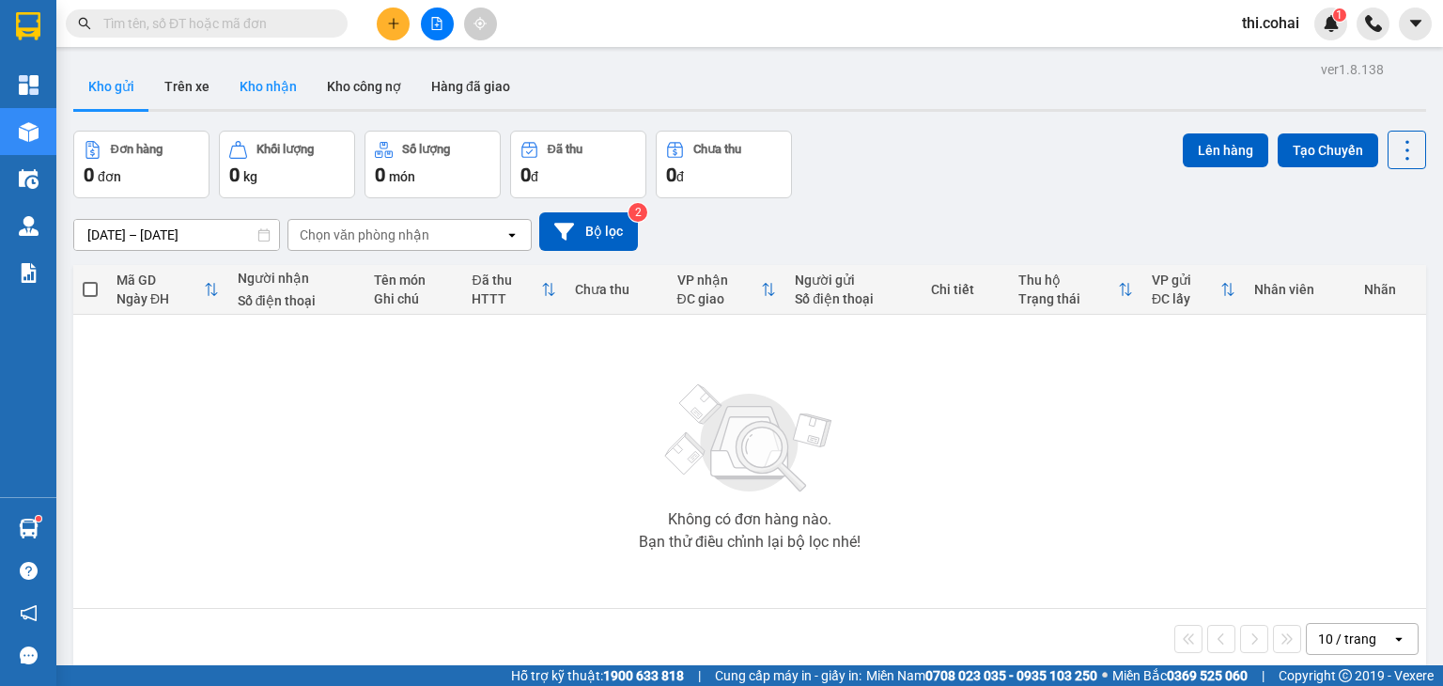
click at [274, 89] on button "Kho nhận" at bounding box center [268, 86] width 87 height 45
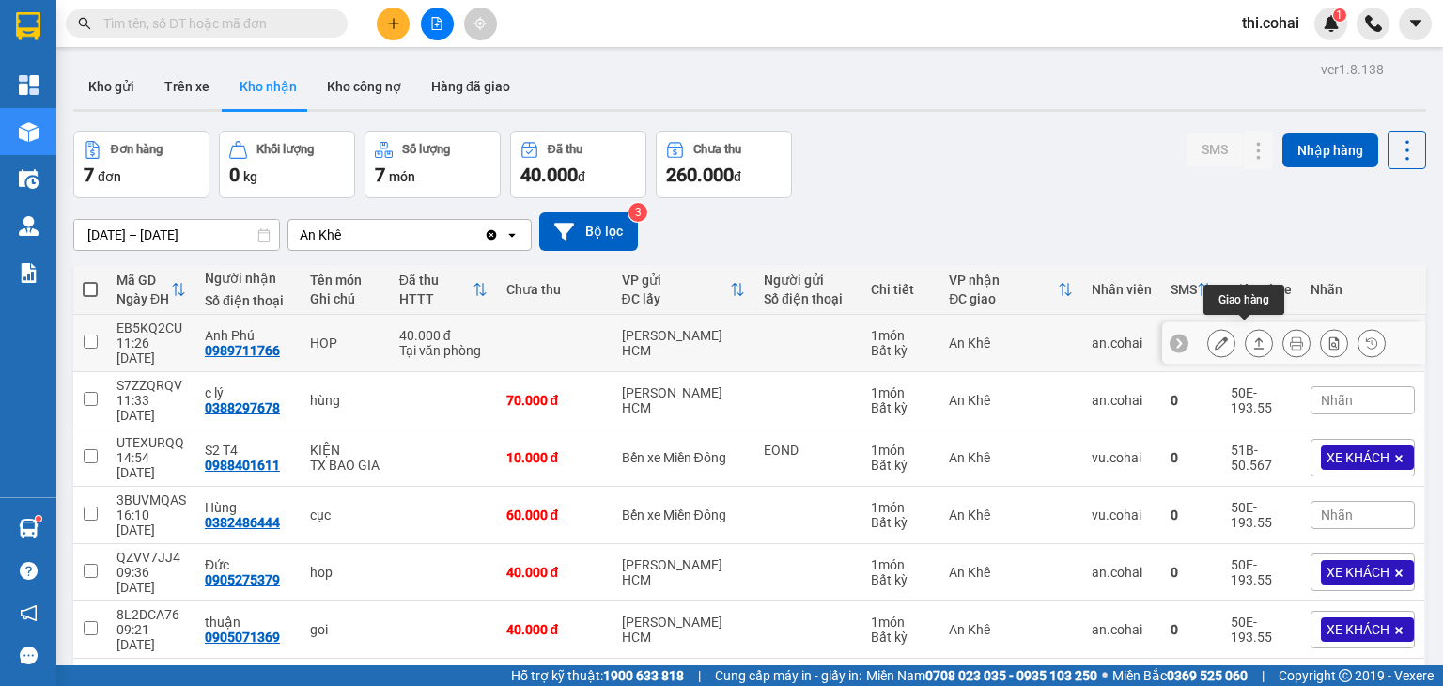
click at [1253, 338] on icon at bounding box center [1259, 342] width 13 height 13
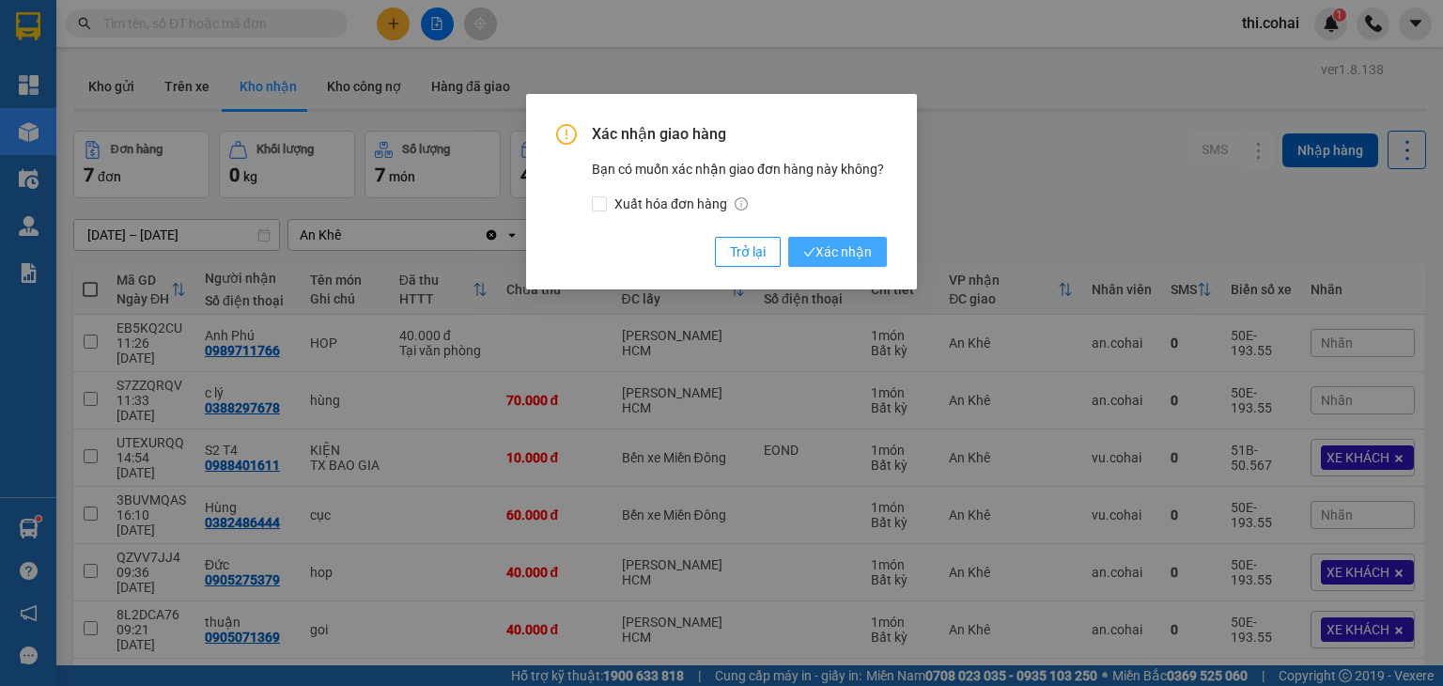
click at [850, 257] on span "Xác nhận" at bounding box center [837, 252] width 69 height 21
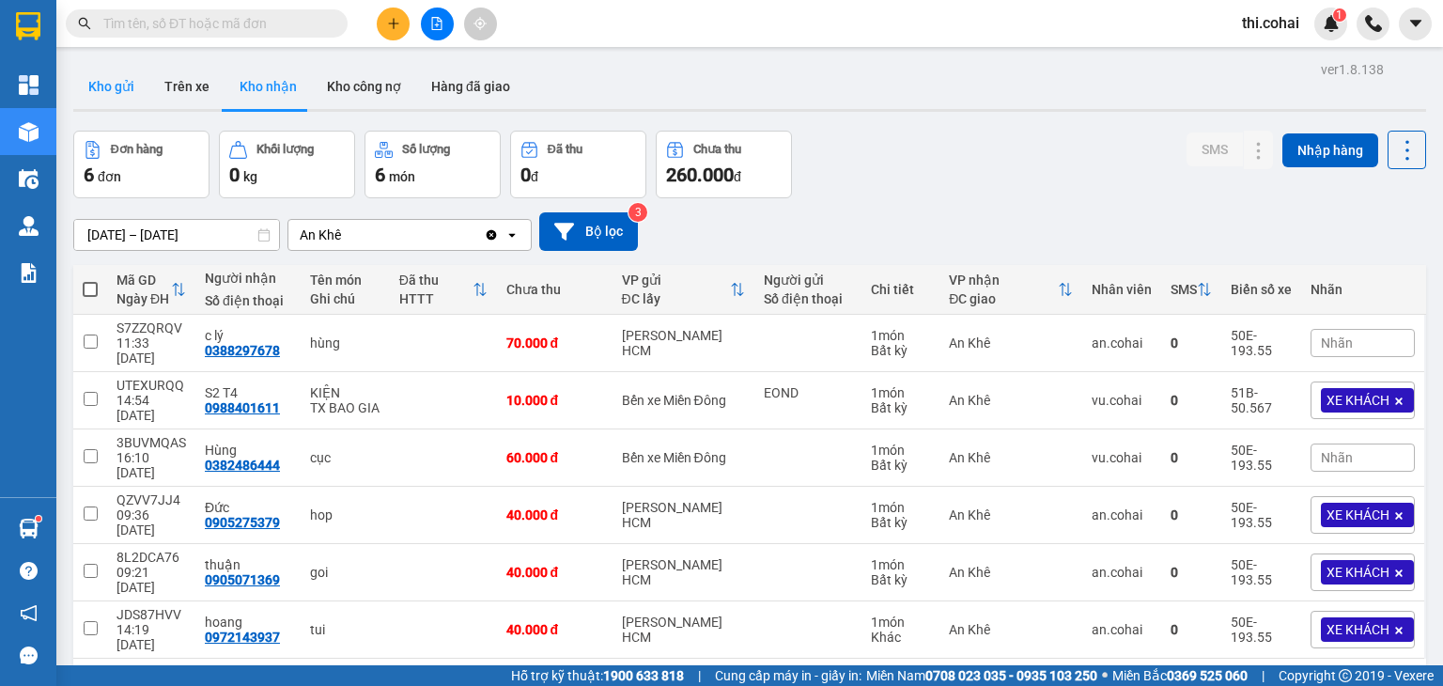
click at [120, 80] on button "Kho gửi" at bounding box center [111, 86] width 76 height 45
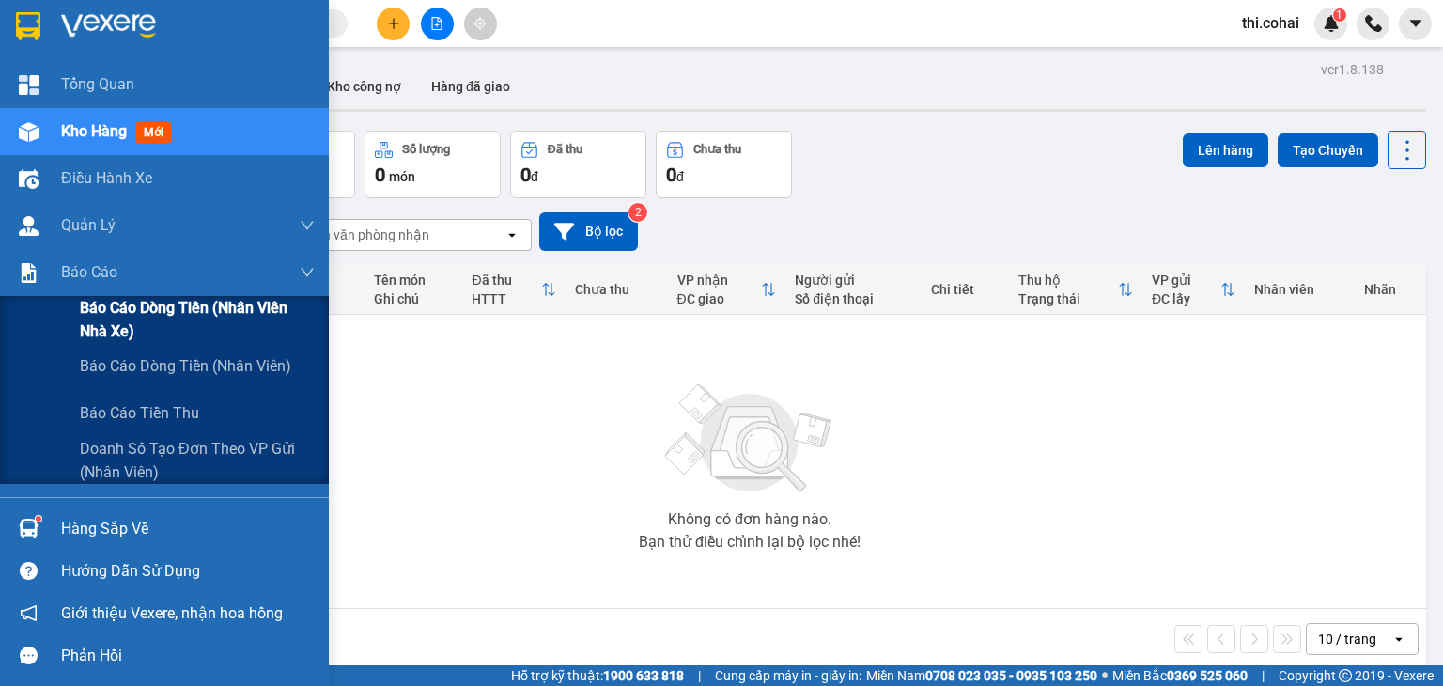
click at [98, 305] on span "Báo cáo dòng tiền (Nhân viên Nhà xe)" at bounding box center [197, 319] width 235 height 47
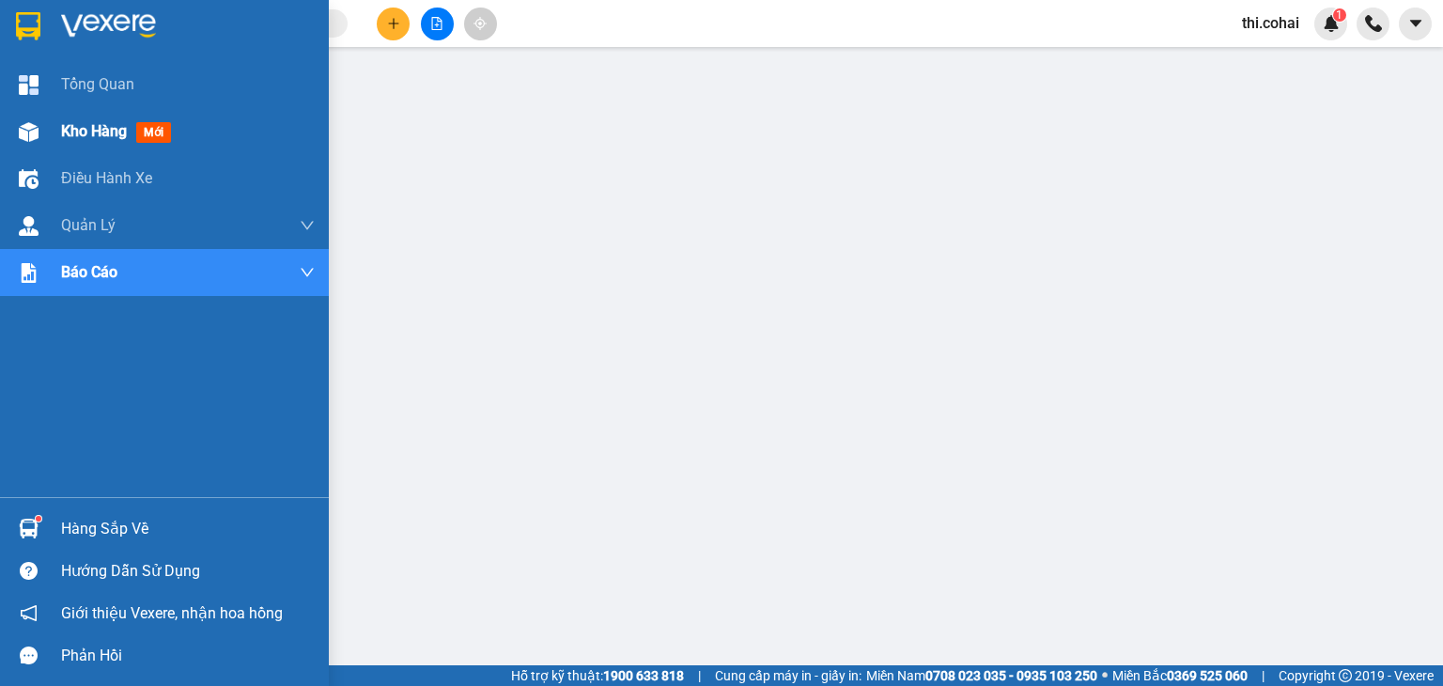
click at [52, 131] on div "Kho hàng mới" at bounding box center [164, 131] width 329 height 47
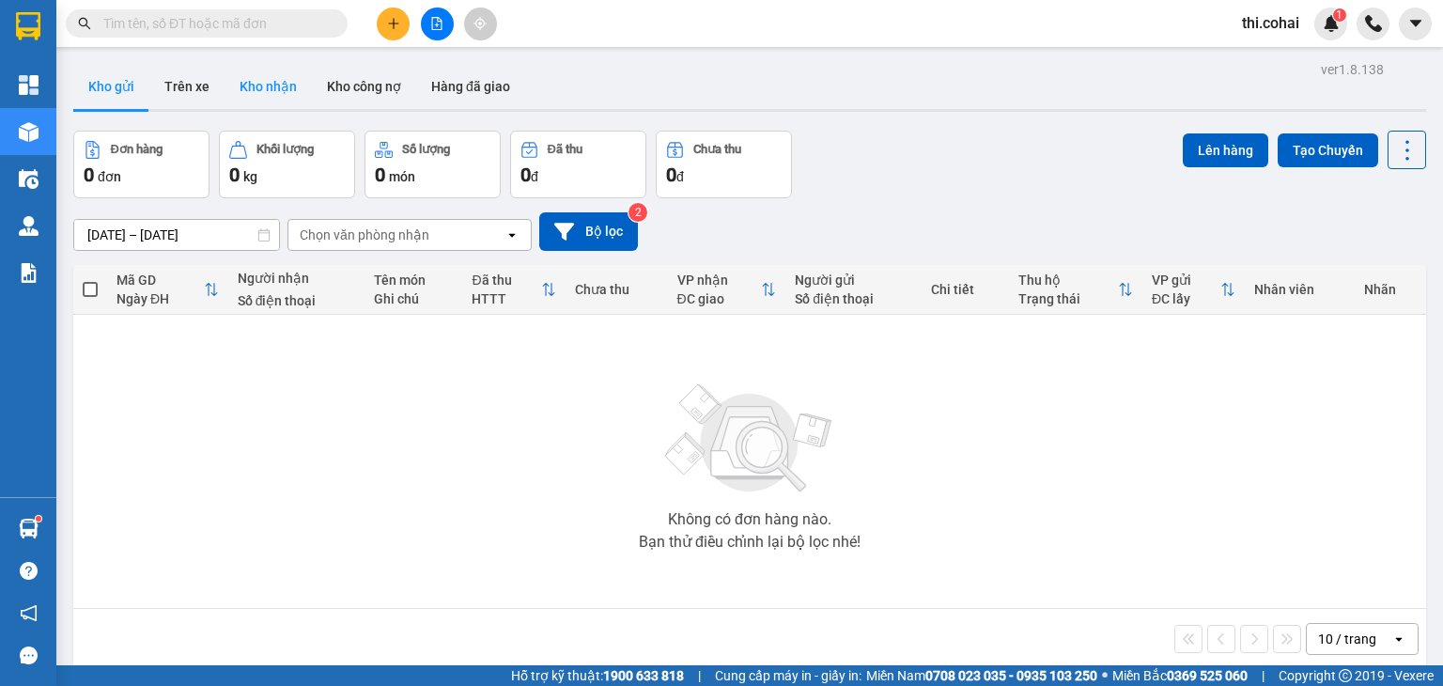
click at [282, 89] on button "Kho nhận" at bounding box center [268, 86] width 87 height 45
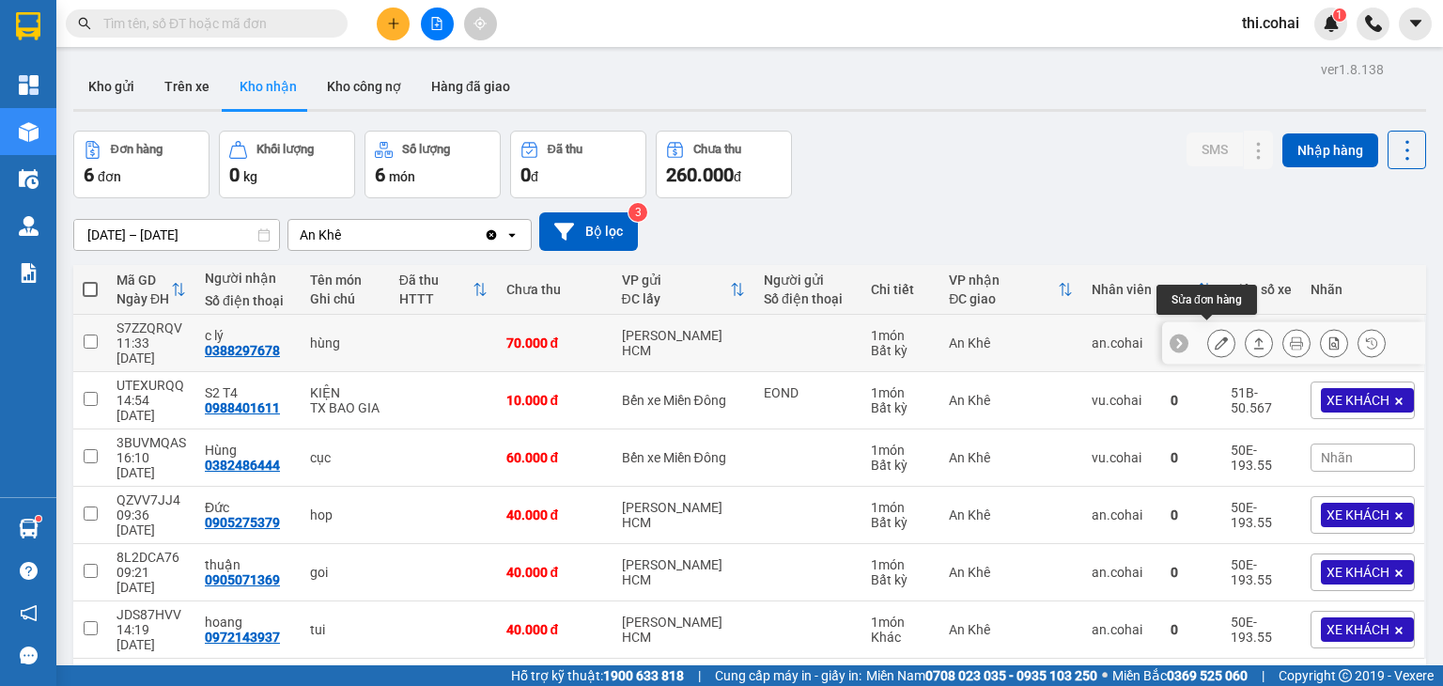
click at [1215, 336] on icon at bounding box center [1221, 342] width 13 height 13
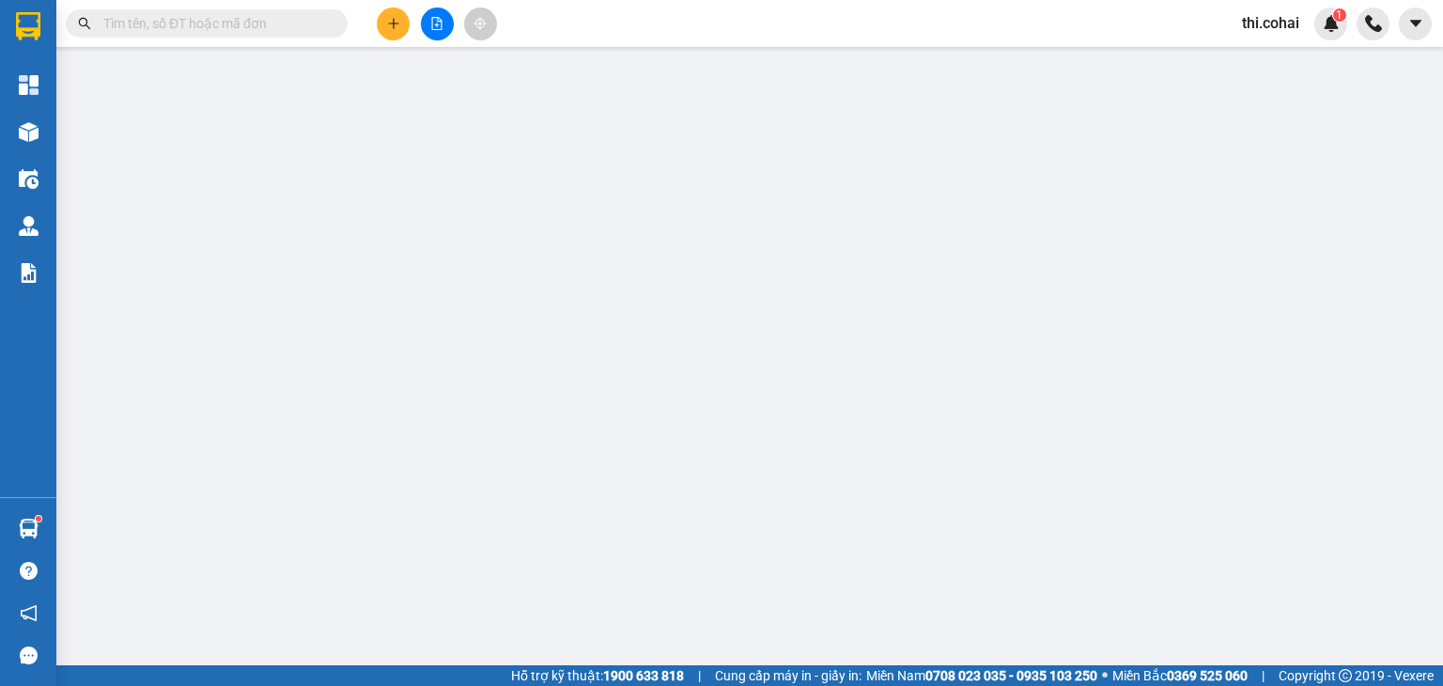
type input "0388297678"
type input "c lý"
type input "70.000"
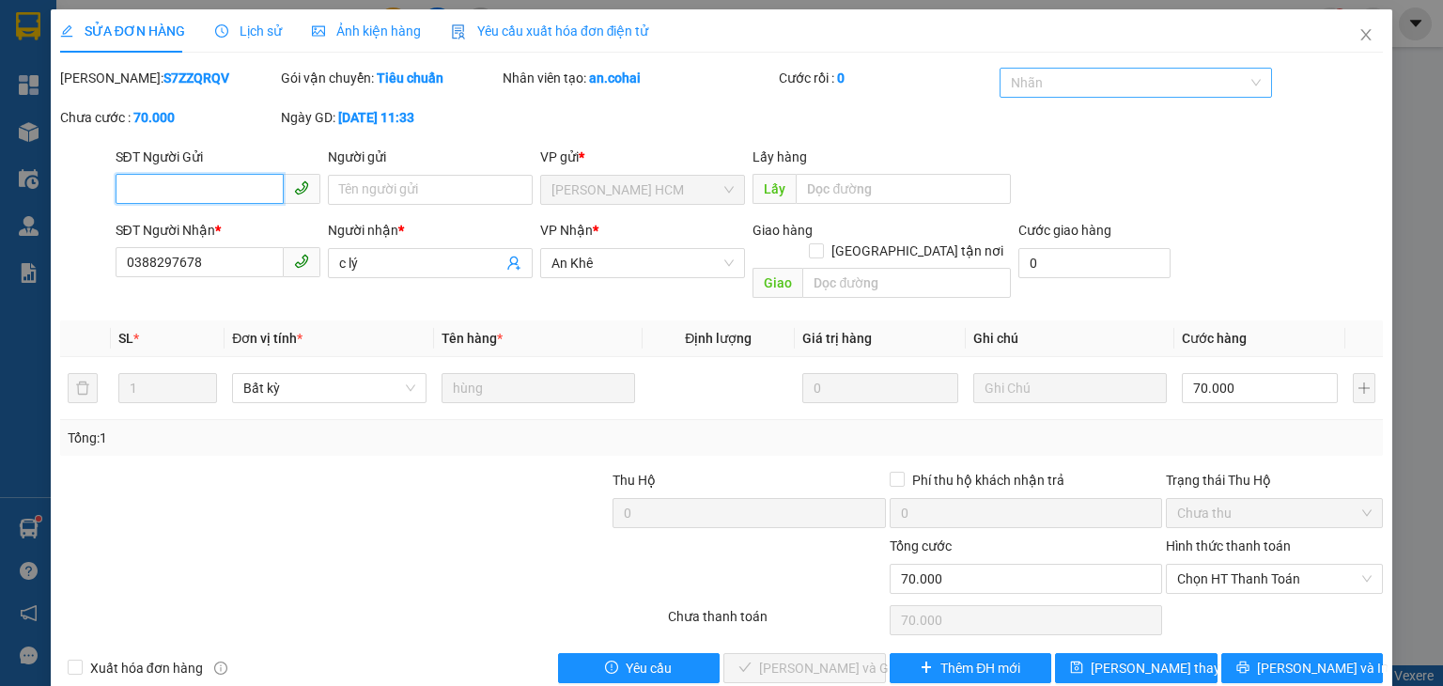
click at [1188, 74] on div at bounding box center [1127, 82] width 244 height 23
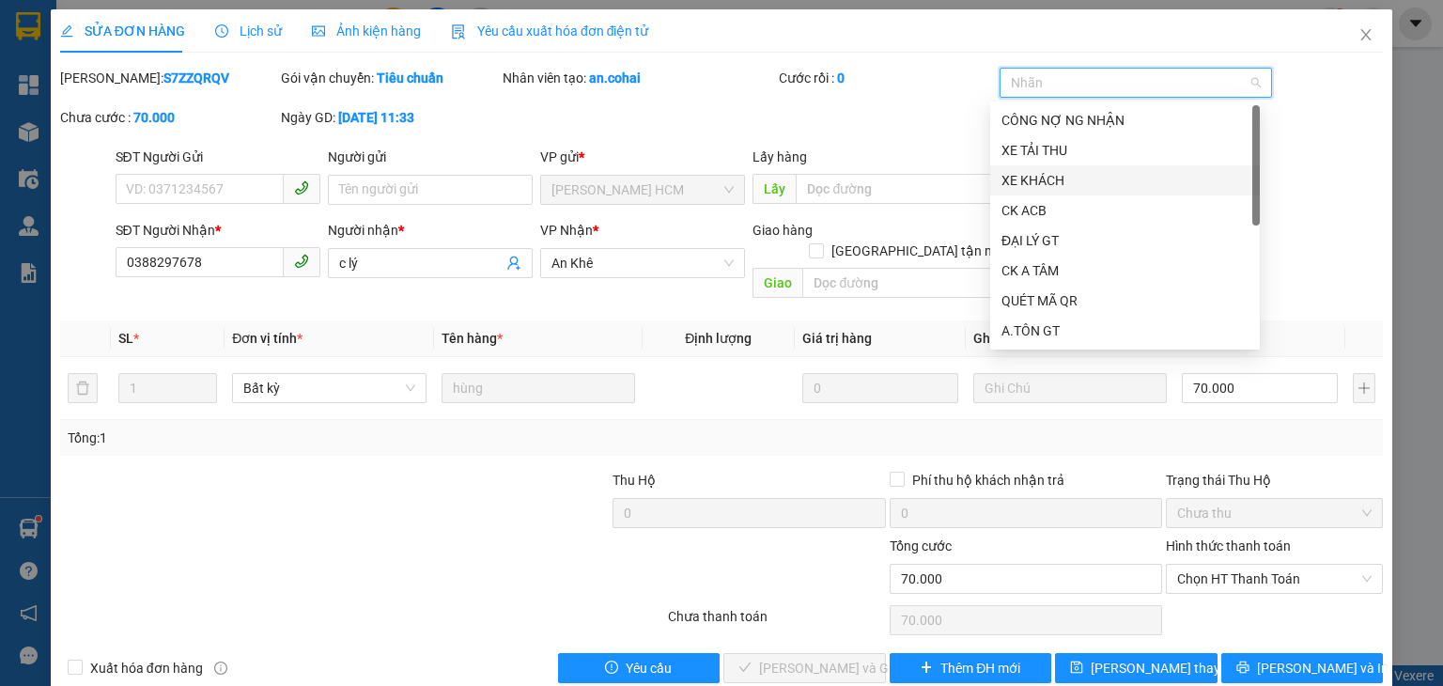
click at [1104, 175] on div "XE KHÁCH" at bounding box center [1125, 180] width 247 height 21
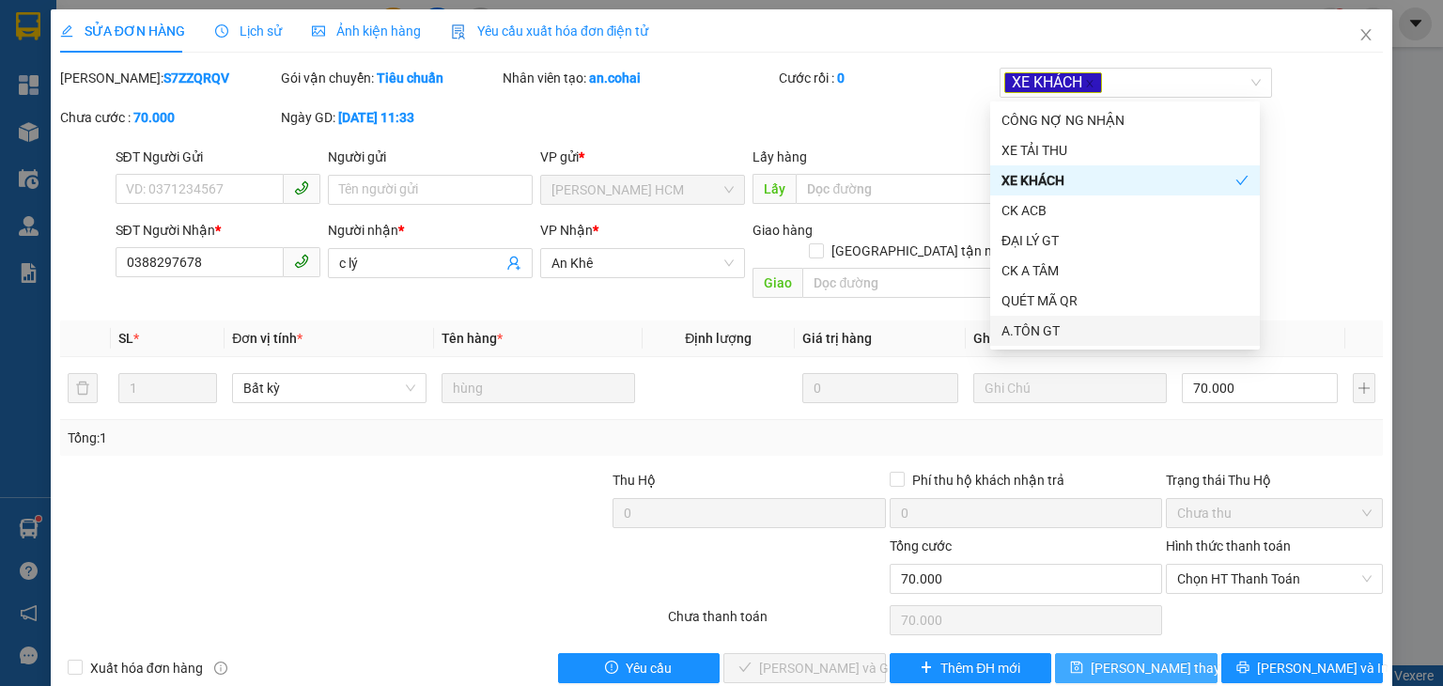
click at [1105, 658] on span "[PERSON_NAME] thay đổi" at bounding box center [1166, 668] width 150 height 21
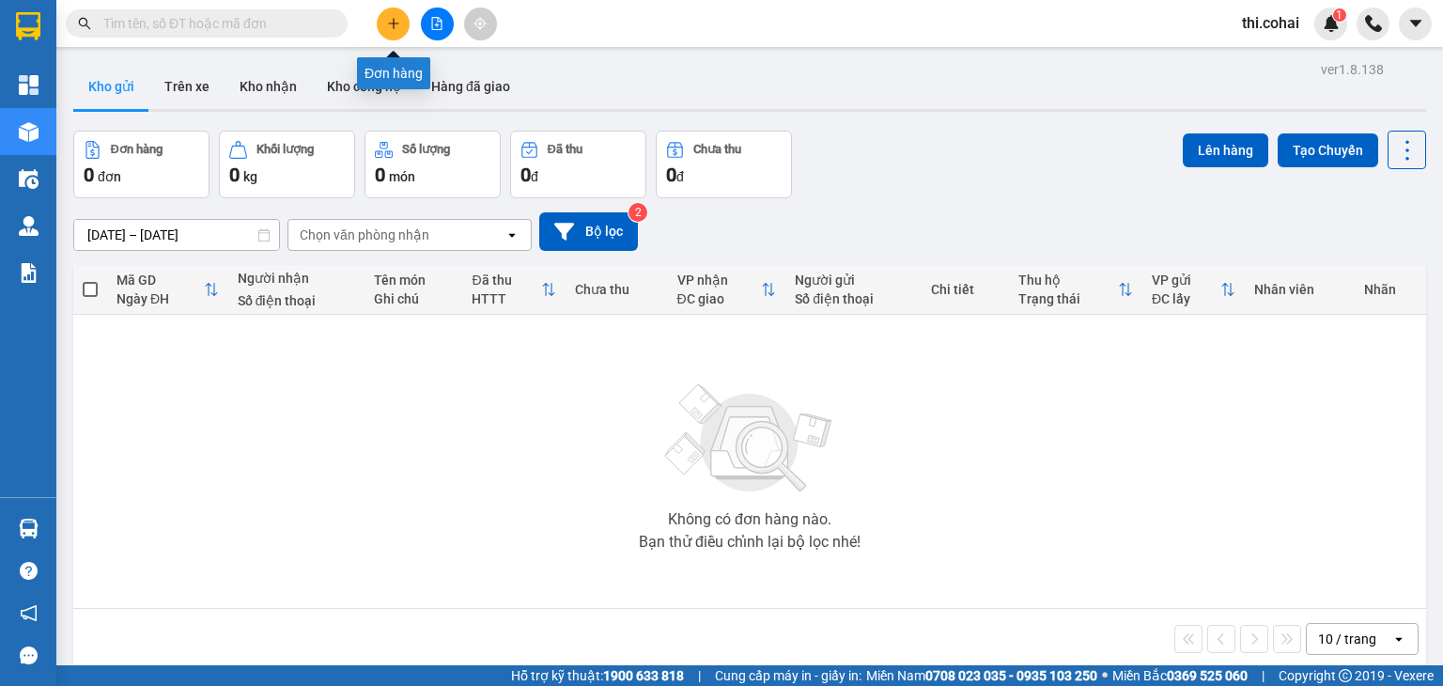
click at [381, 28] on button at bounding box center [393, 24] width 33 height 33
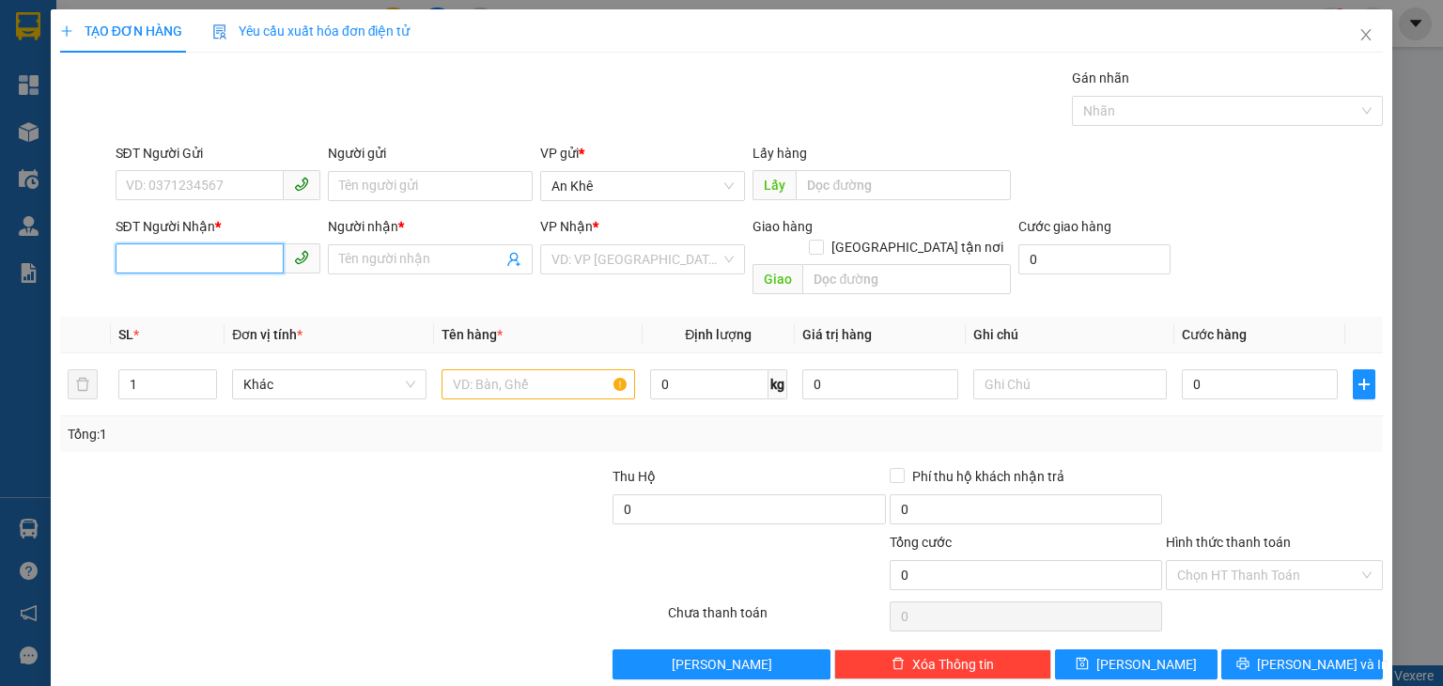
click at [245, 258] on input "SĐT Người Nhận *" at bounding box center [200, 258] width 168 height 30
type input "0989171422"
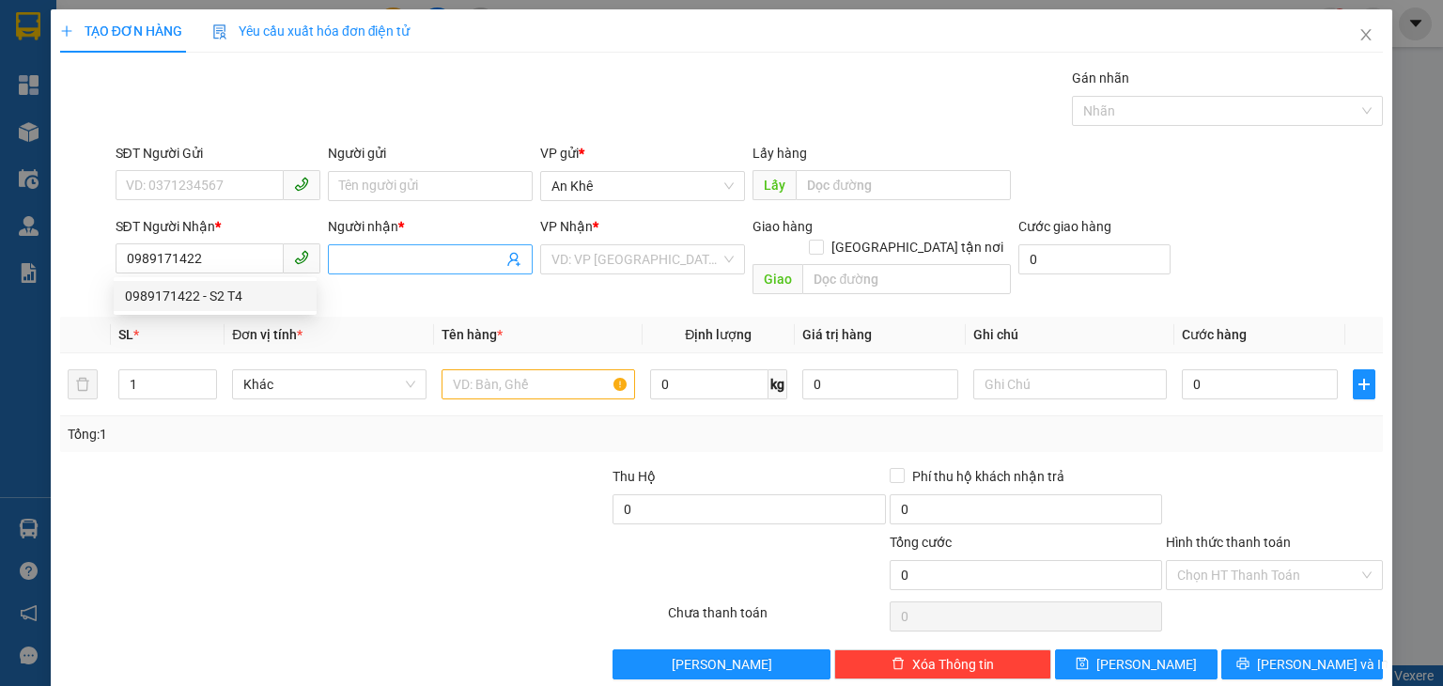
click at [423, 260] on input "Người nhận *" at bounding box center [421, 259] width 164 height 21
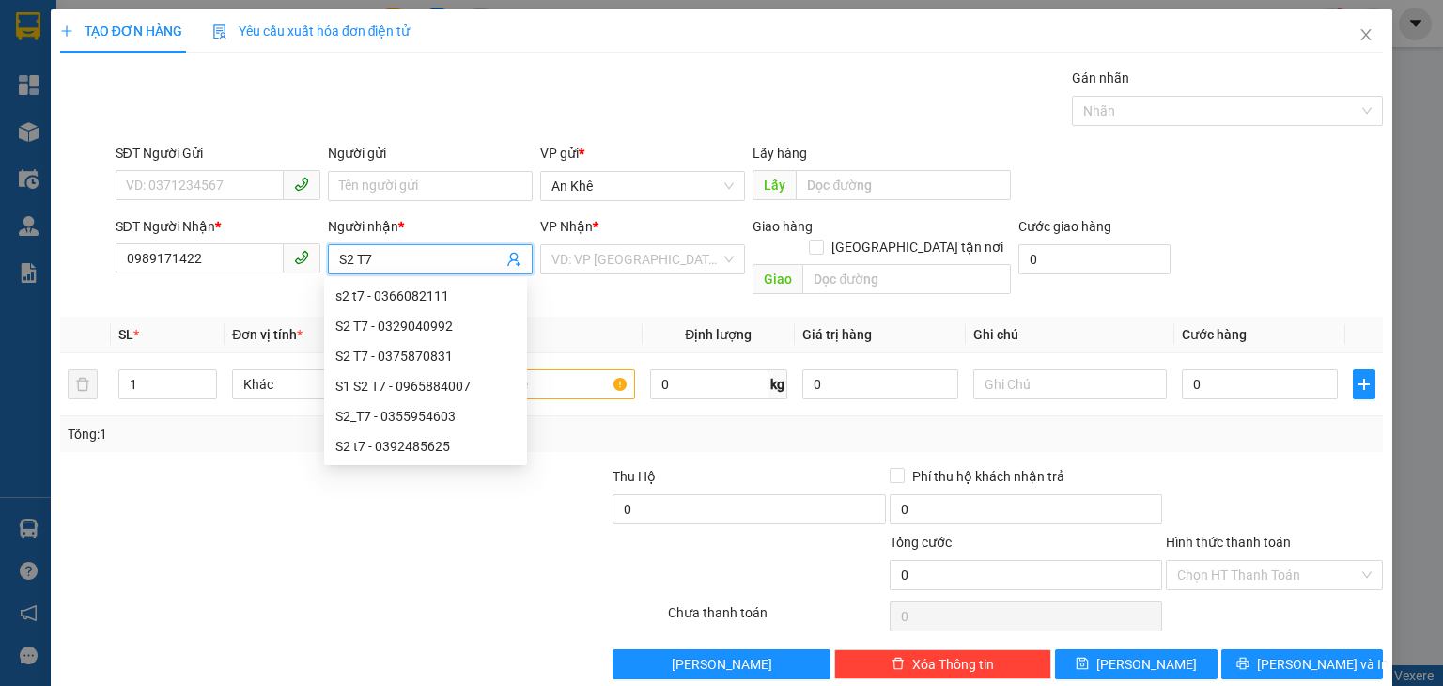
type input "S2 T7"
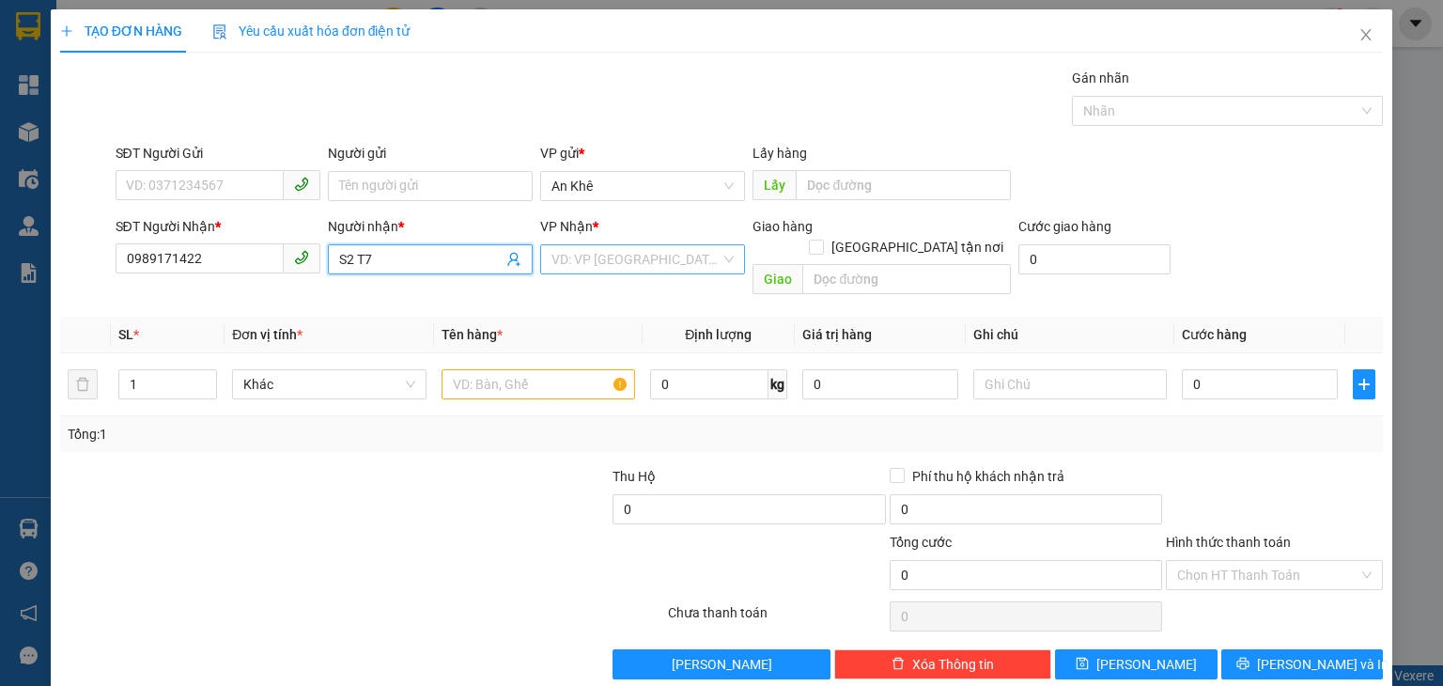
click at [620, 252] on input "search" at bounding box center [636, 259] width 169 height 28
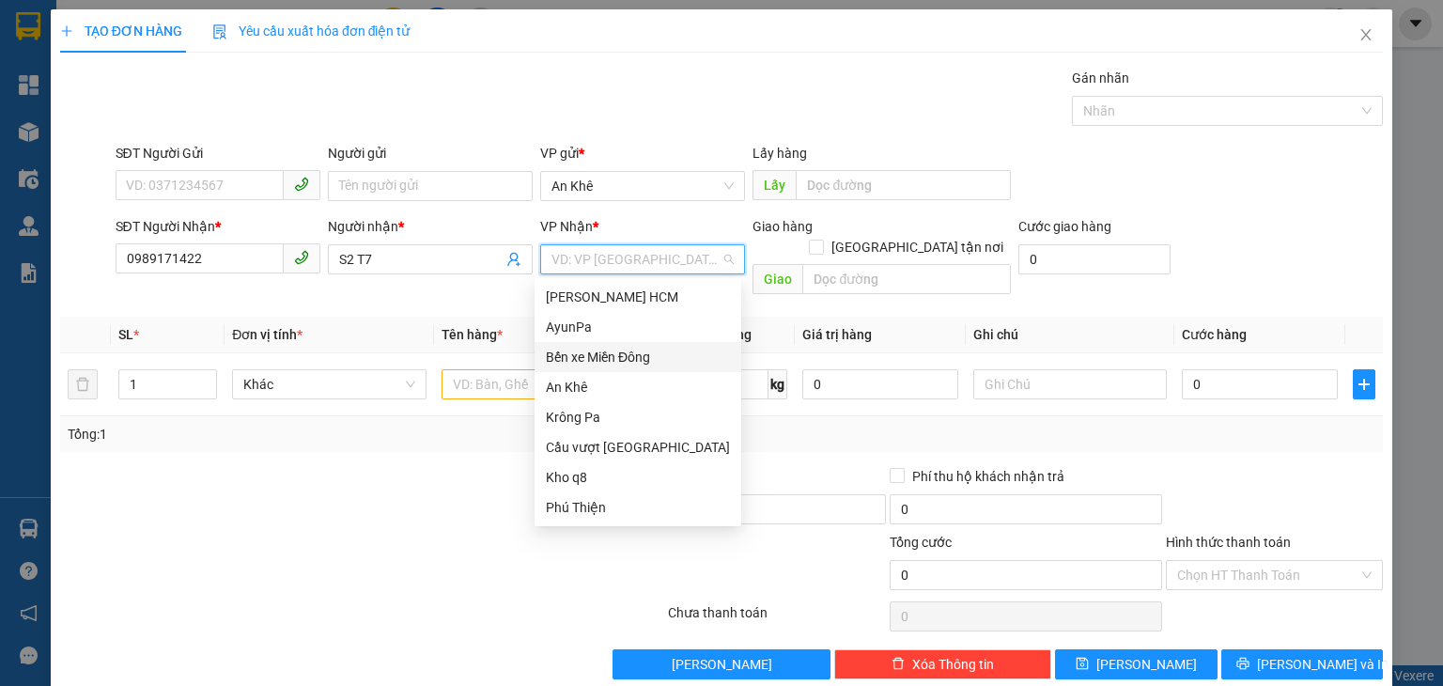
click at [619, 353] on div "Bến xe Miền Đông" at bounding box center [638, 357] width 184 height 21
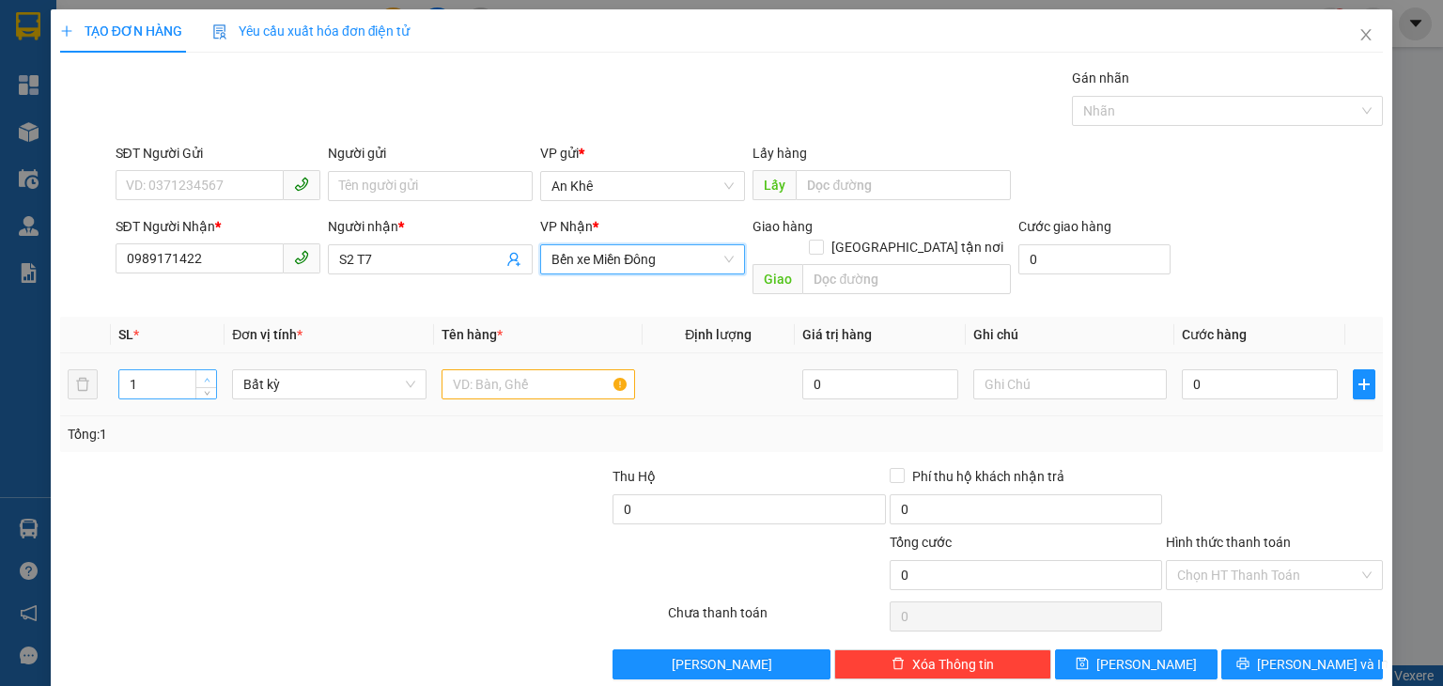
type input "2"
click at [211, 370] on span "Increase Value" at bounding box center [205, 378] width 21 height 17
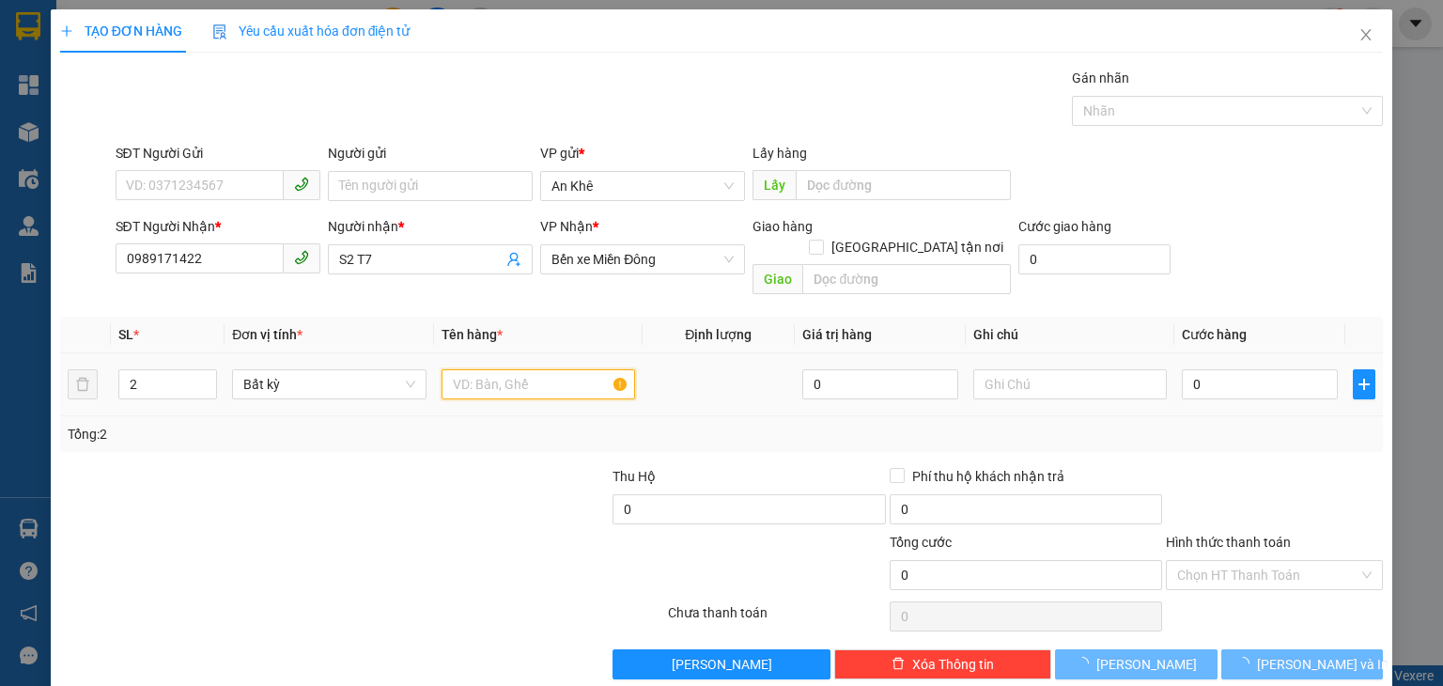
click at [477, 373] on input "text" at bounding box center [539, 384] width 194 height 30
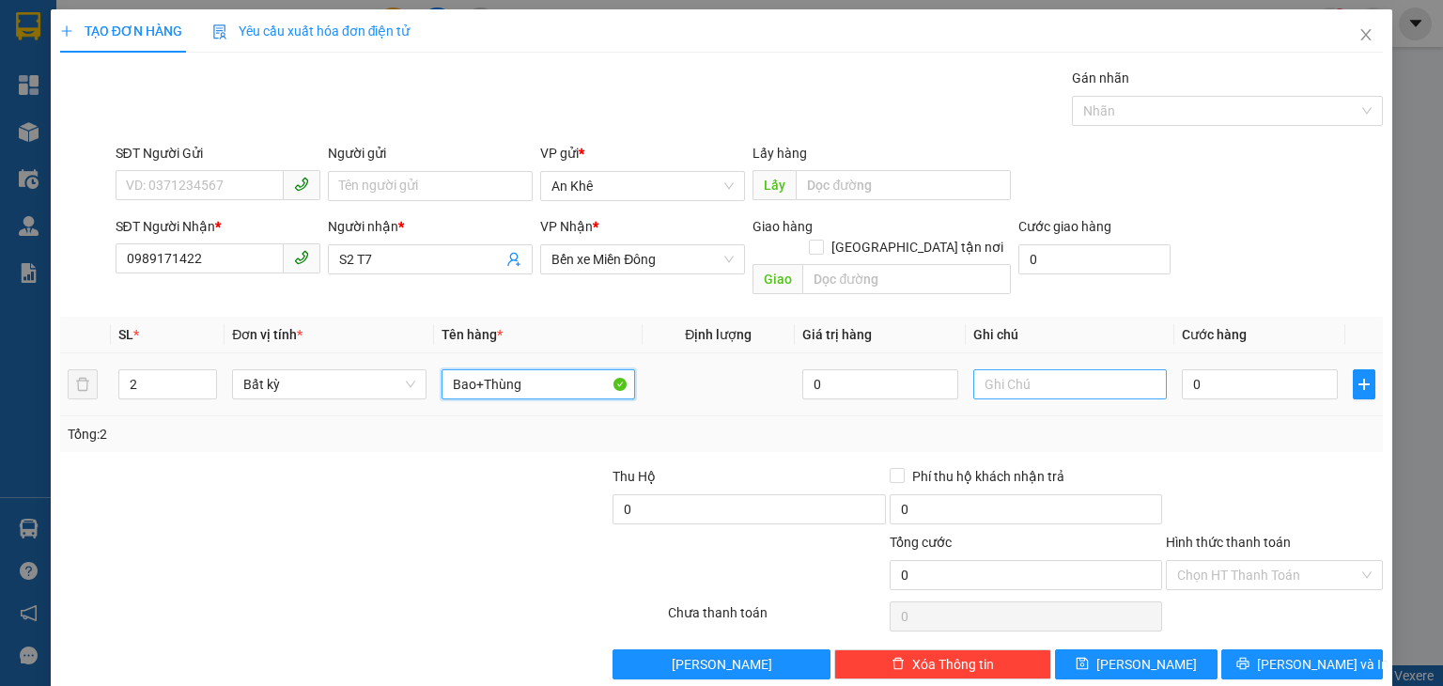
type input "Bao+Thùng"
click at [1007, 369] on input "text" at bounding box center [1071, 384] width 194 height 30
type input "Chưa báo cước"
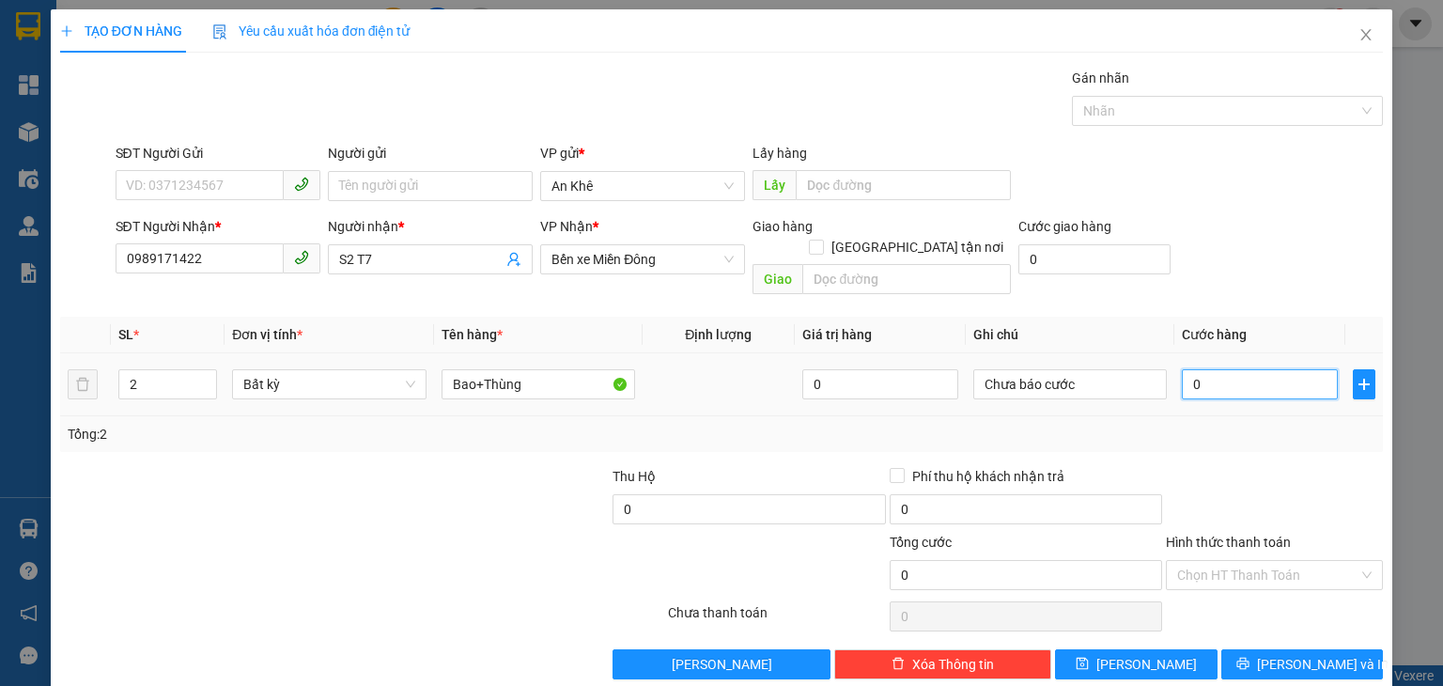
click at [1220, 369] on input "0" at bounding box center [1260, 384] width 156 height 30
type input "2"
type input "2.000"
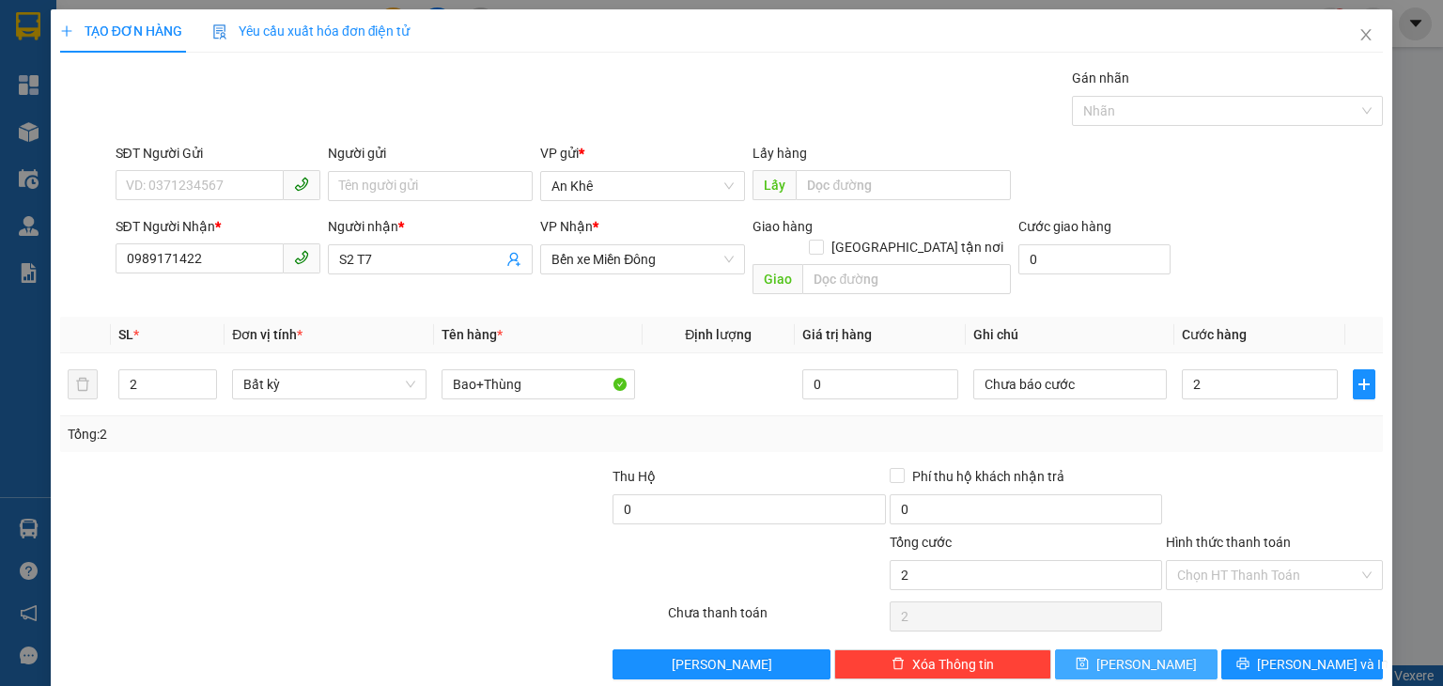
type input "2.000"
click at [1150, 649] on button "[PERSON_NAME]" at bounding box center [1136, 664] width 163 height 30
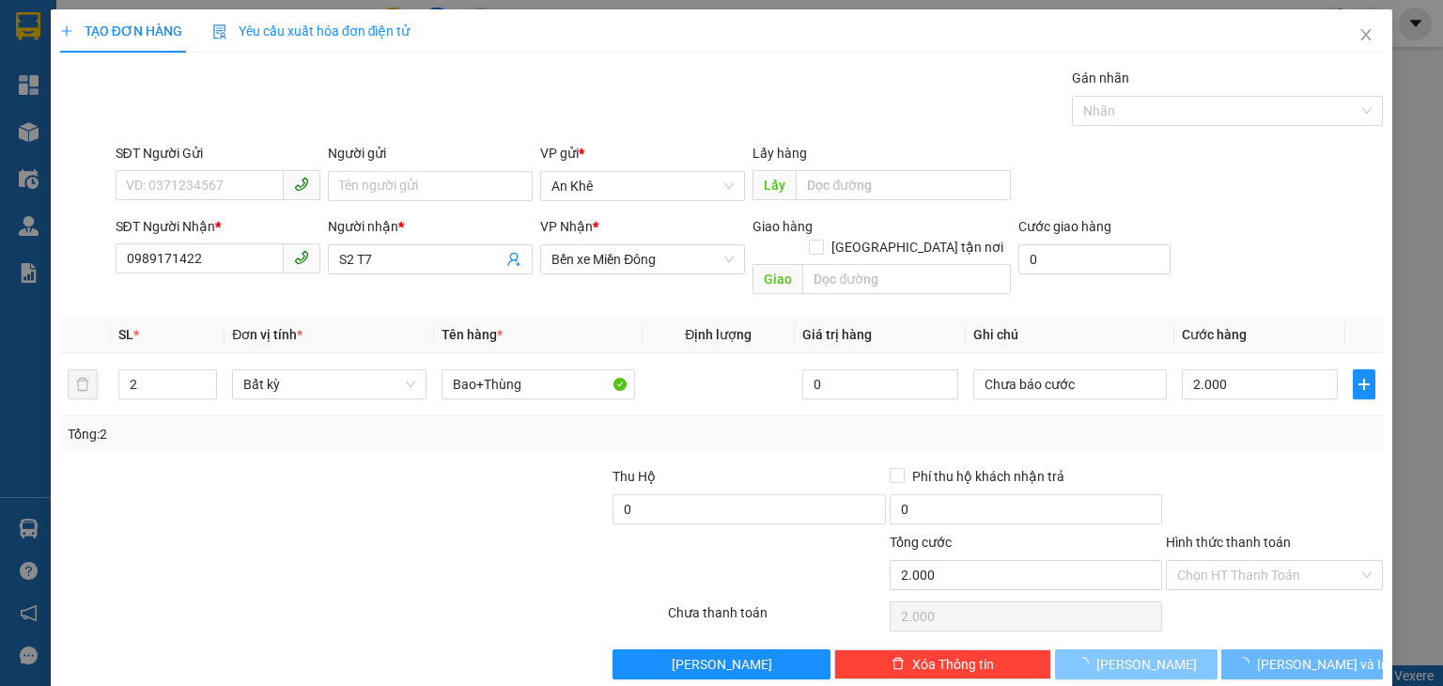
type input "1"
type input "0"
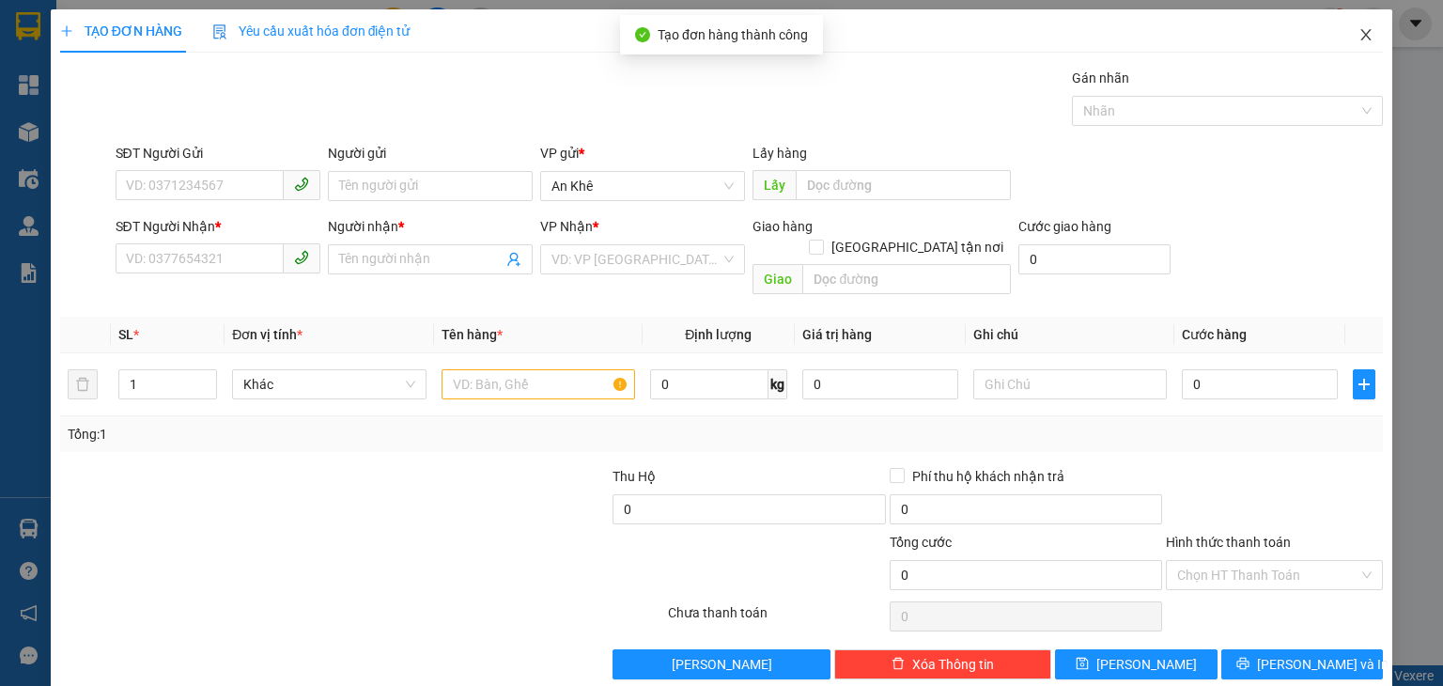
click at [1359, 37] on icon "close" at bounding box center [1366, 34] width 15 height 15
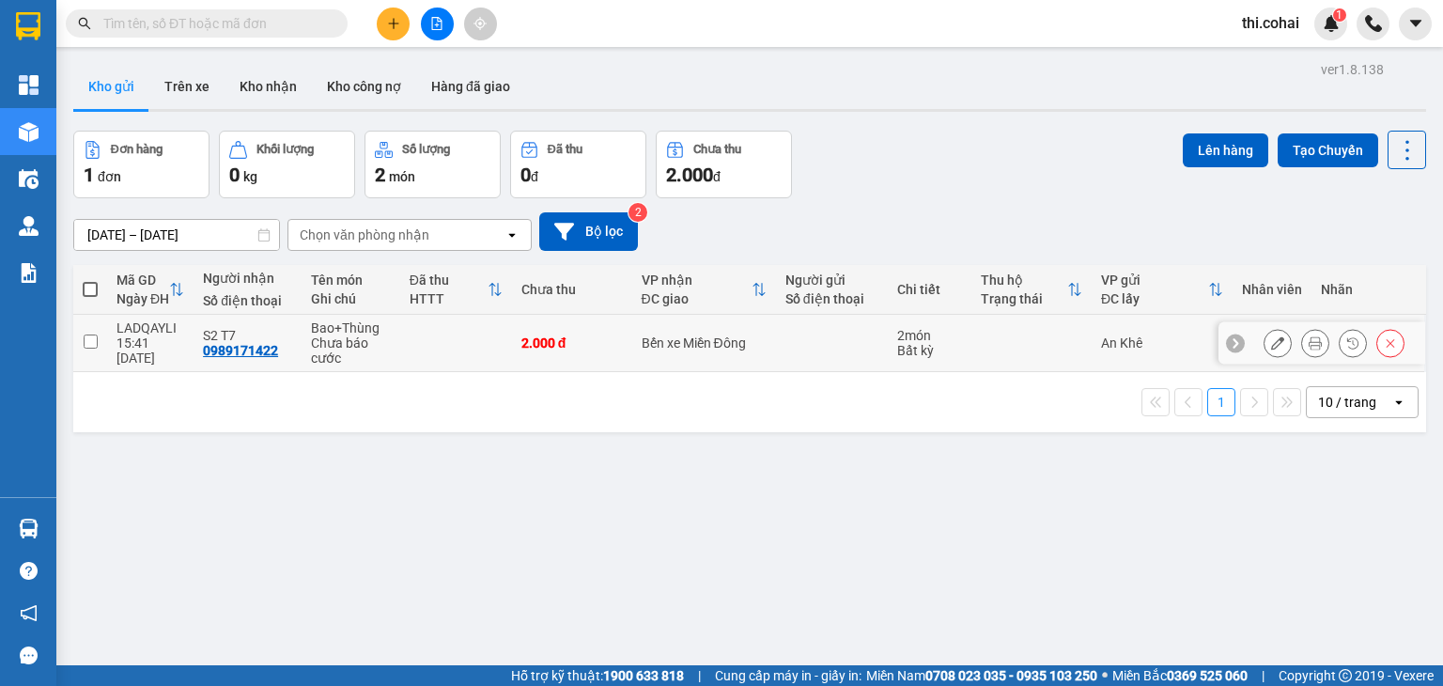
click at [91, 343] on input "checkbox" at bounding box center [91, 342] width 14 height 14
checkbox input "true"
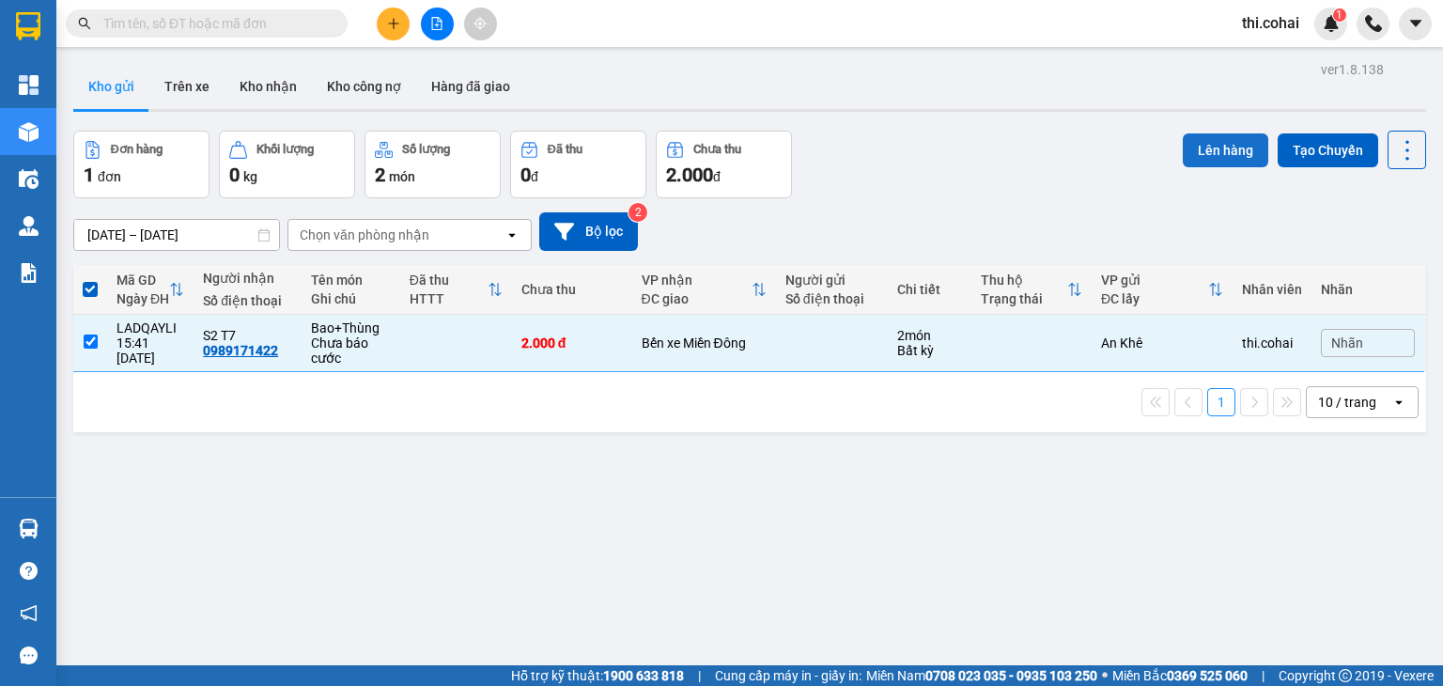
click at [1209, 142] on button "Lên hàng" at bounding box center [1226, 150] width 86 height 34
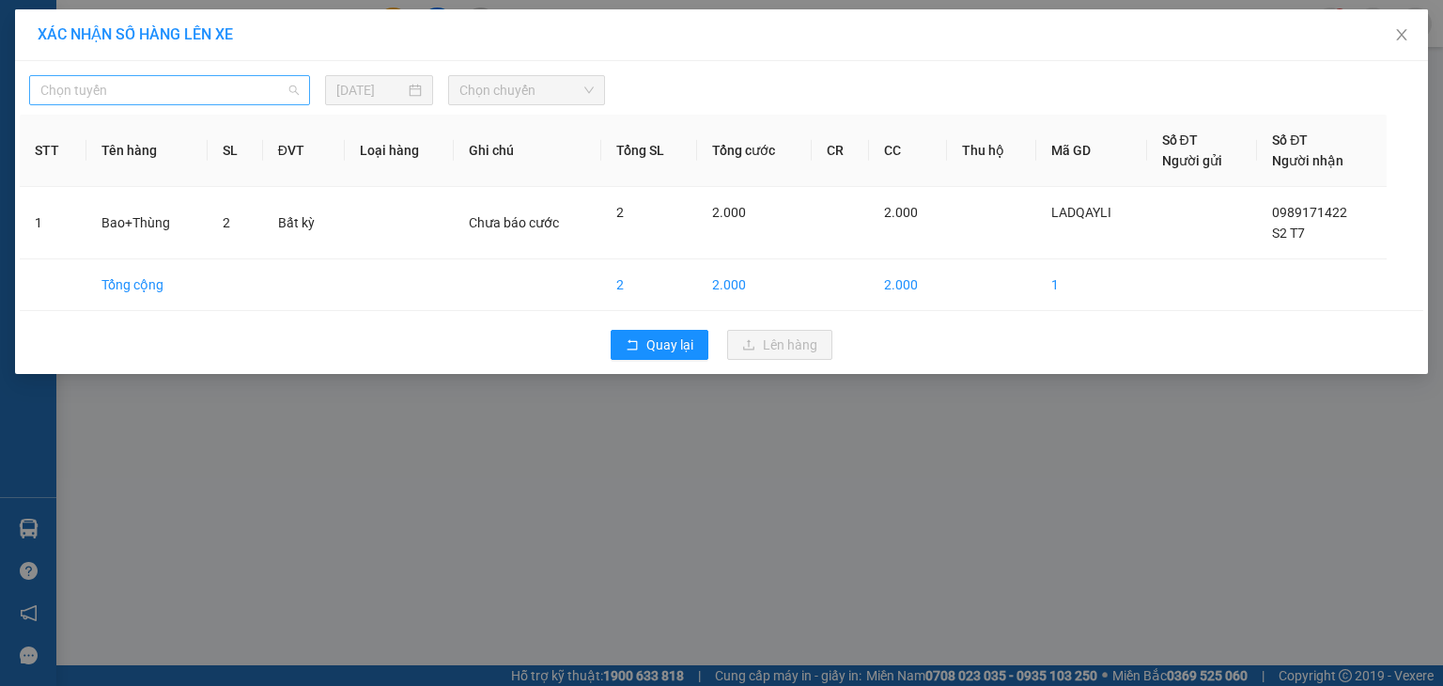
click at [168, 92] on span "Chọn tuyến" at bounding box center [169, 90] width 258 height 28
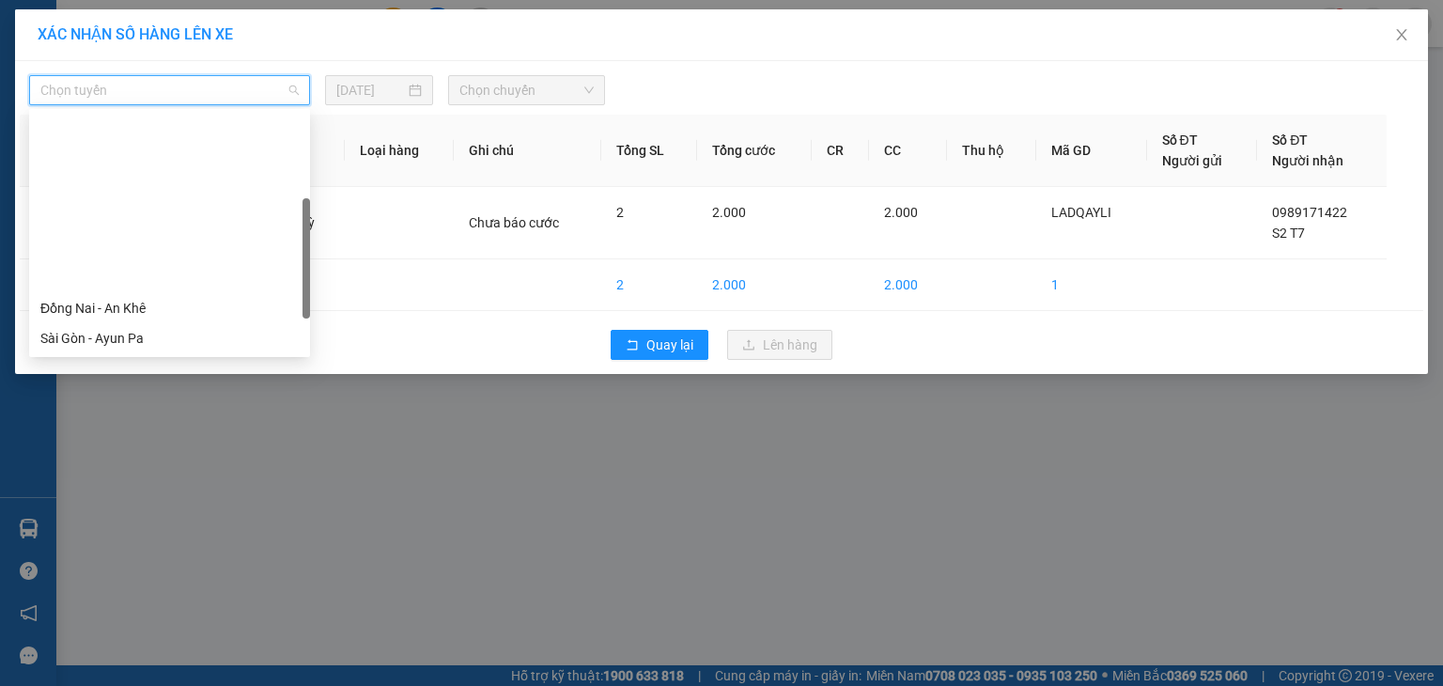
scroll to position [188, 0]
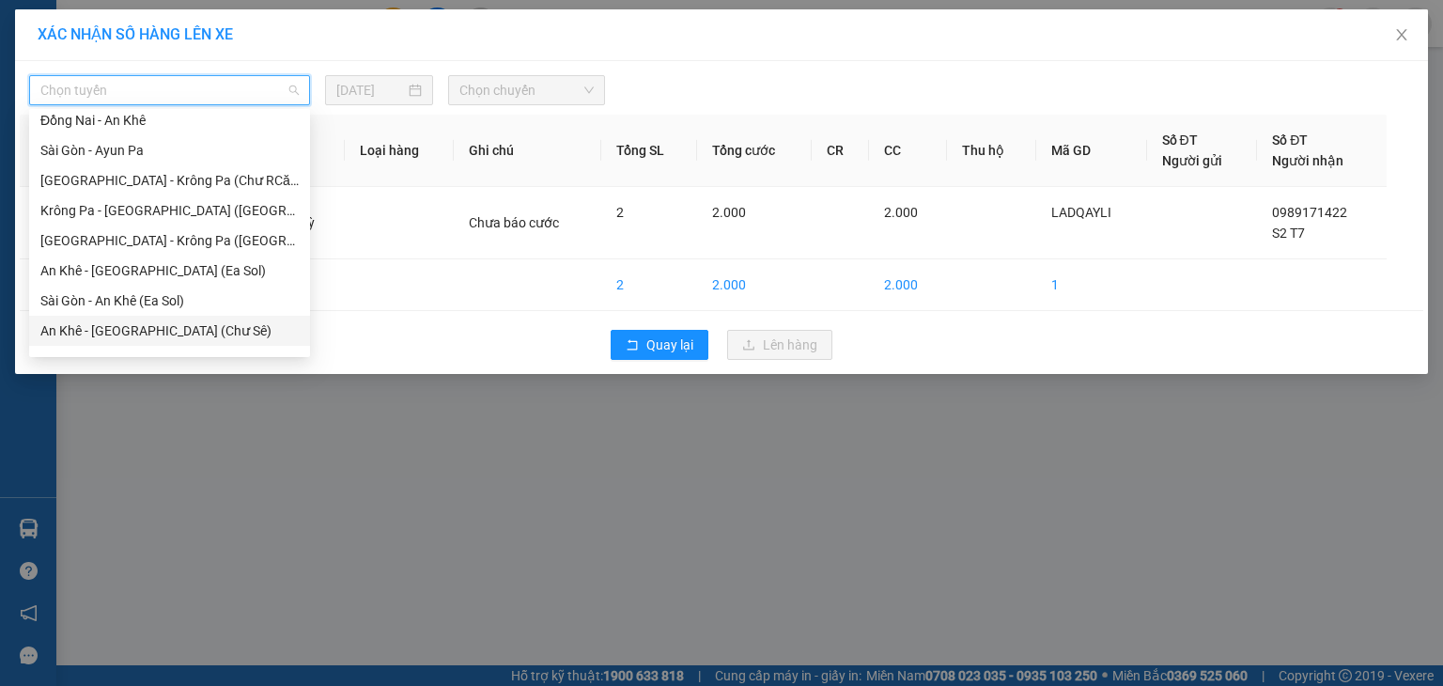
click at [129, 328] on div "An Khê - [GEOGRAPHIC_DATA] (Chư Sê)" at bounding box center [169, 330] width 258 height 21
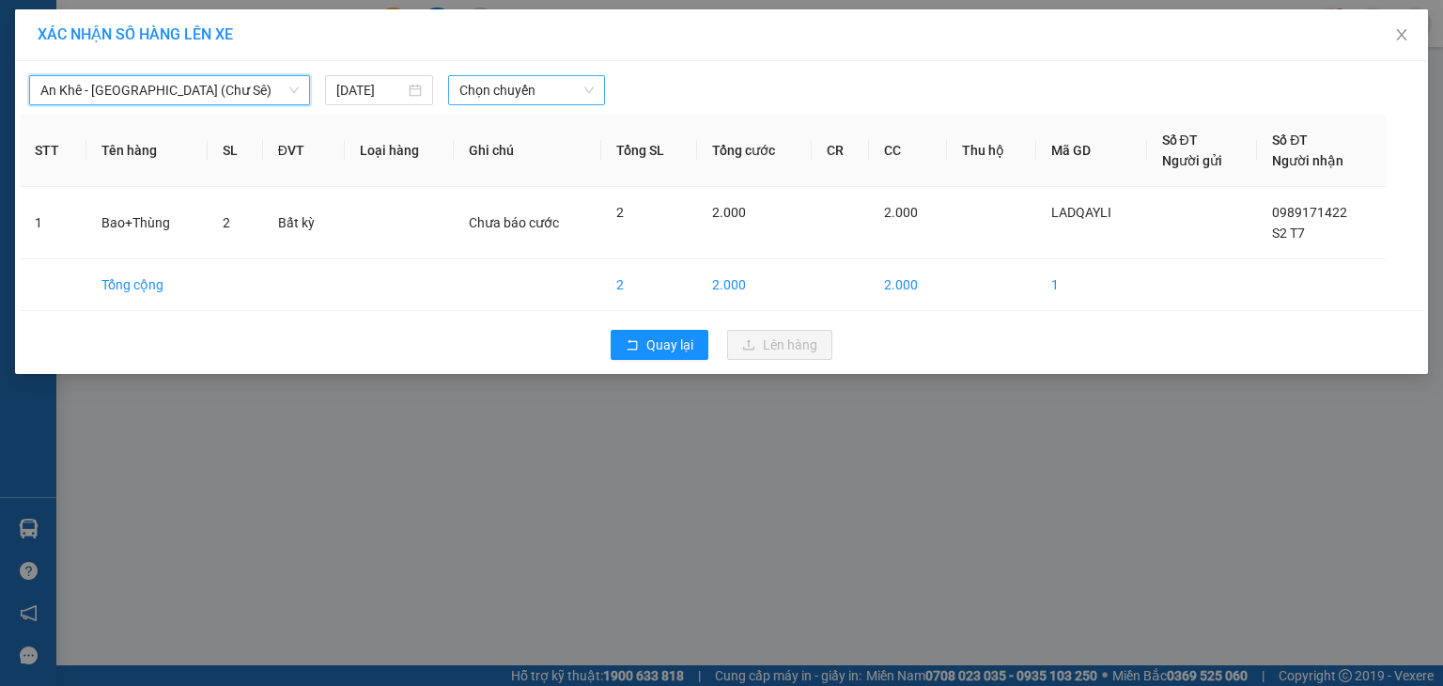
click at [500, 86] on span "Chọn chuyến" at bounding box center [527, 90] width 135 height 28
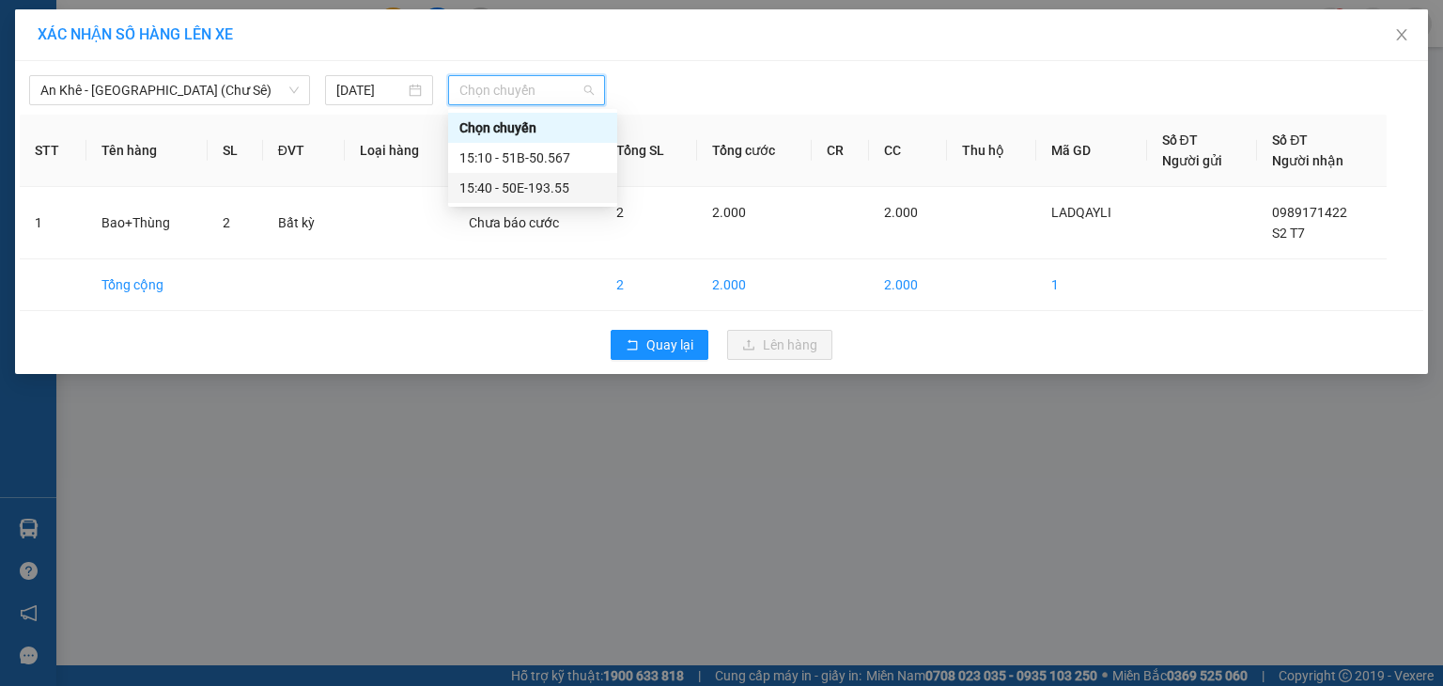
click at [516, 186] on div "15:40 - 50E-193.55" at bounding box center [533, 188] width 147 height 21
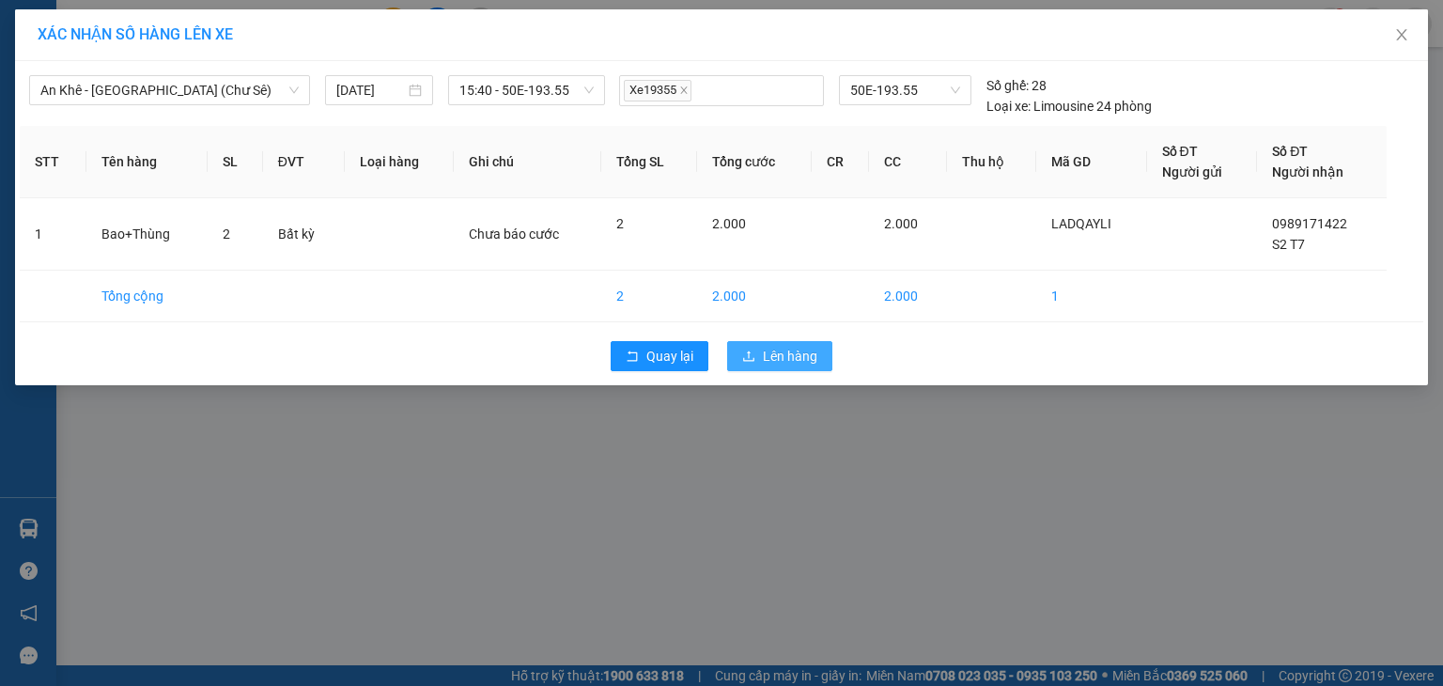
click at [786, 352] on span "Lên hàng" at bounding box center [790, 356] width 55 height 21
